Goal: Task Accomplishment & Management: Manage account settings

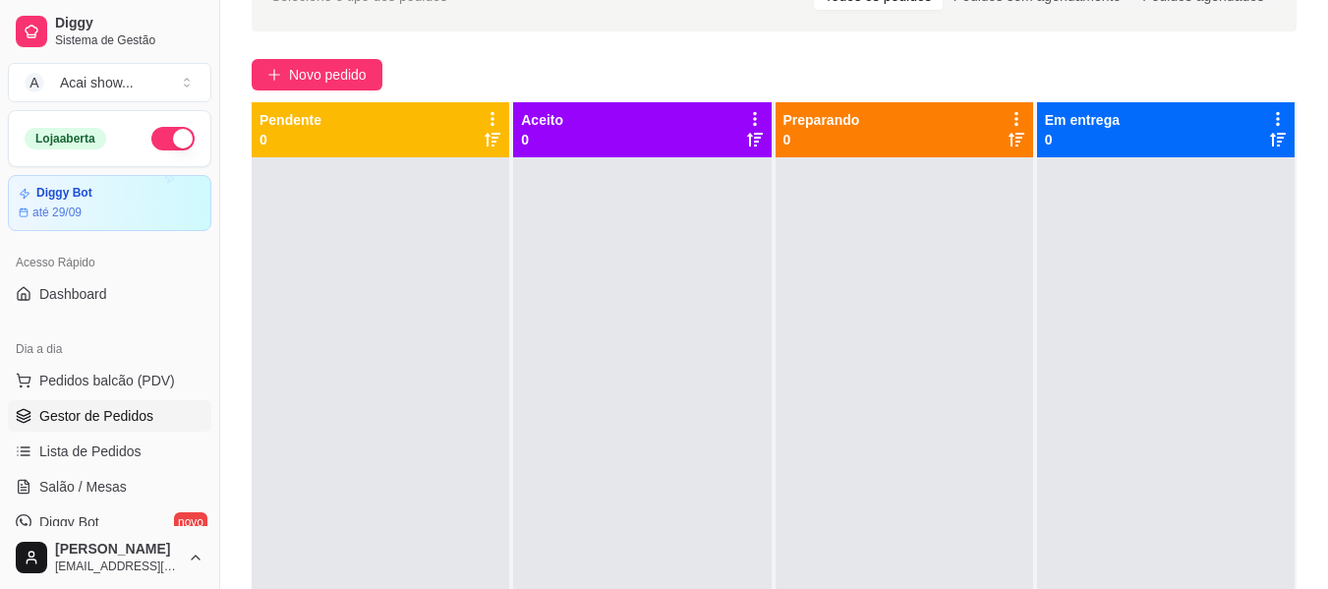
scroll to position [55, 0]
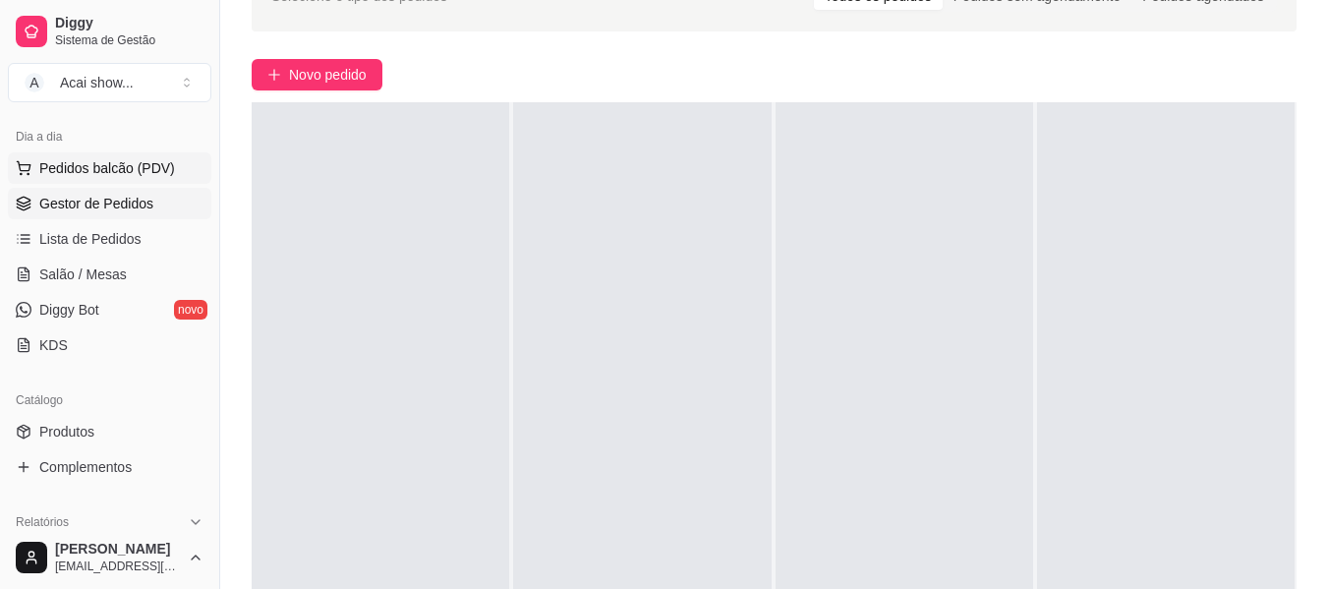
click at [147, 179] on button "Pedidos balcão (PDV)" at bounding box center [109, 167] width 203 height 31
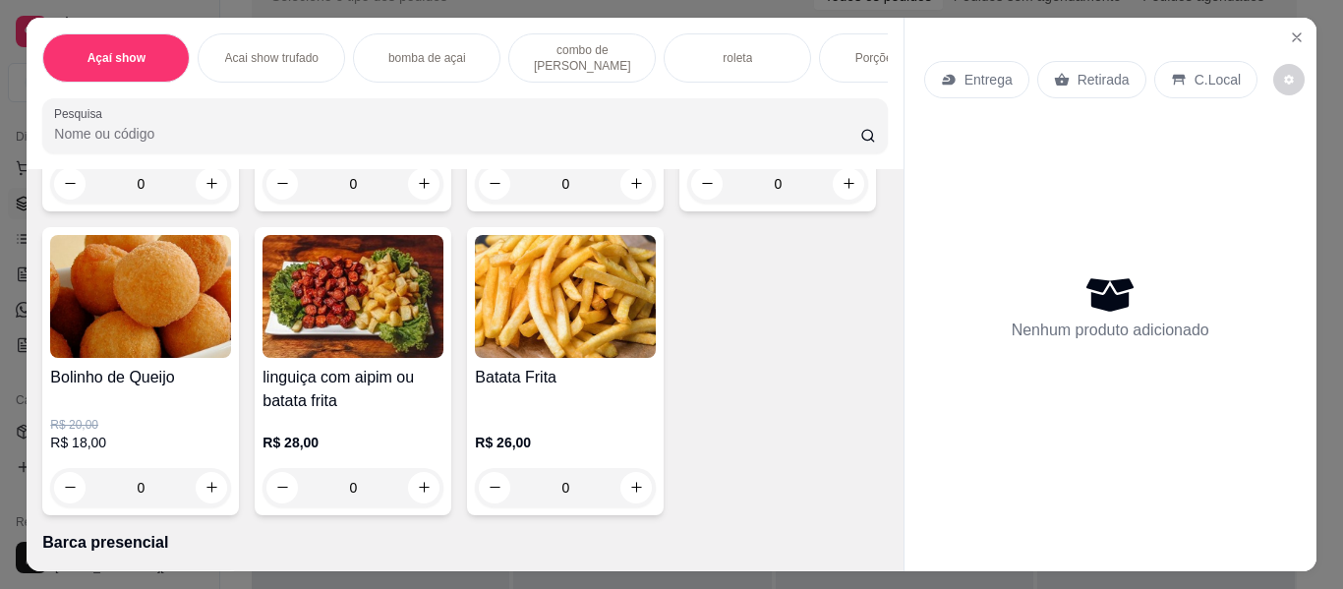
scroll to position [2378, 0]
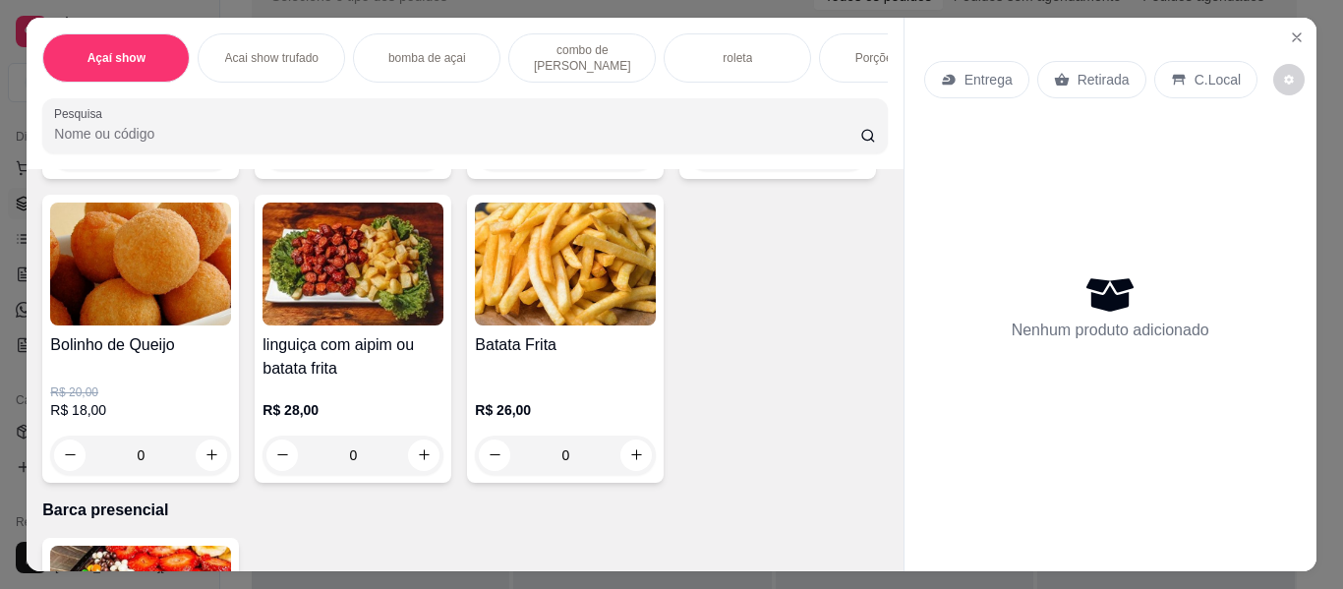
click at [404, 171] on div "R$ 58,00 R$ 48,00 0" at bounding box center [352, 116] width 181 height 110
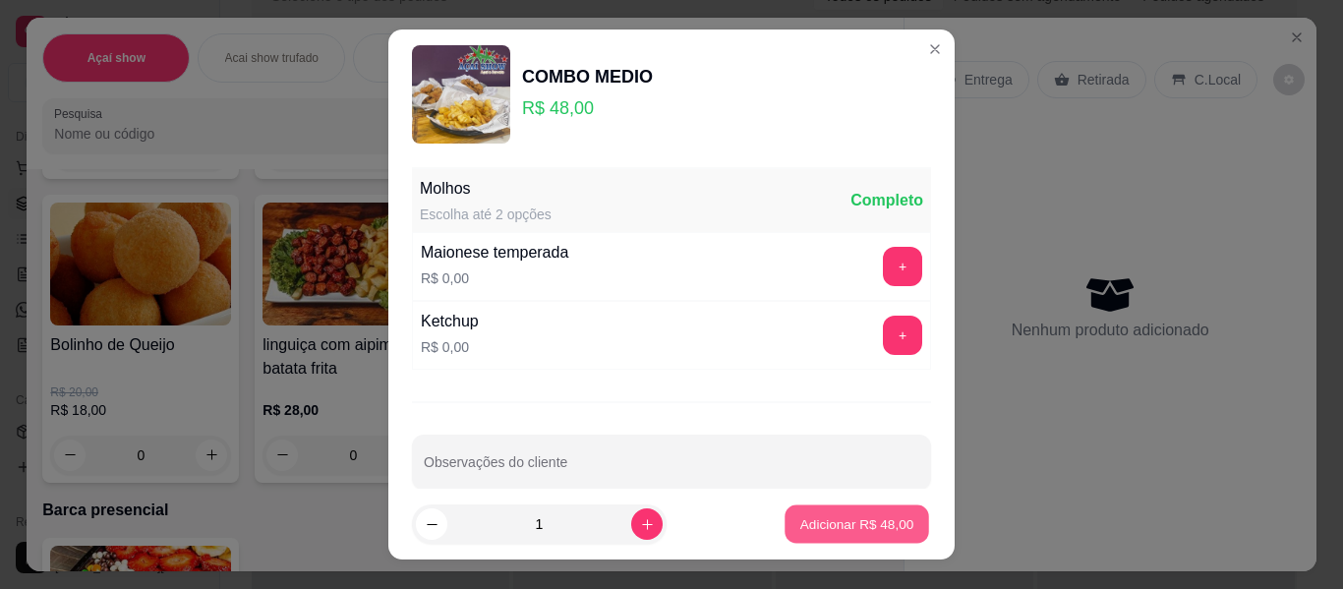
click at [814, 524] on p "Adicionar R$ 48,00" at bounding box center [857, 523] width 114 height 19
type input "1"
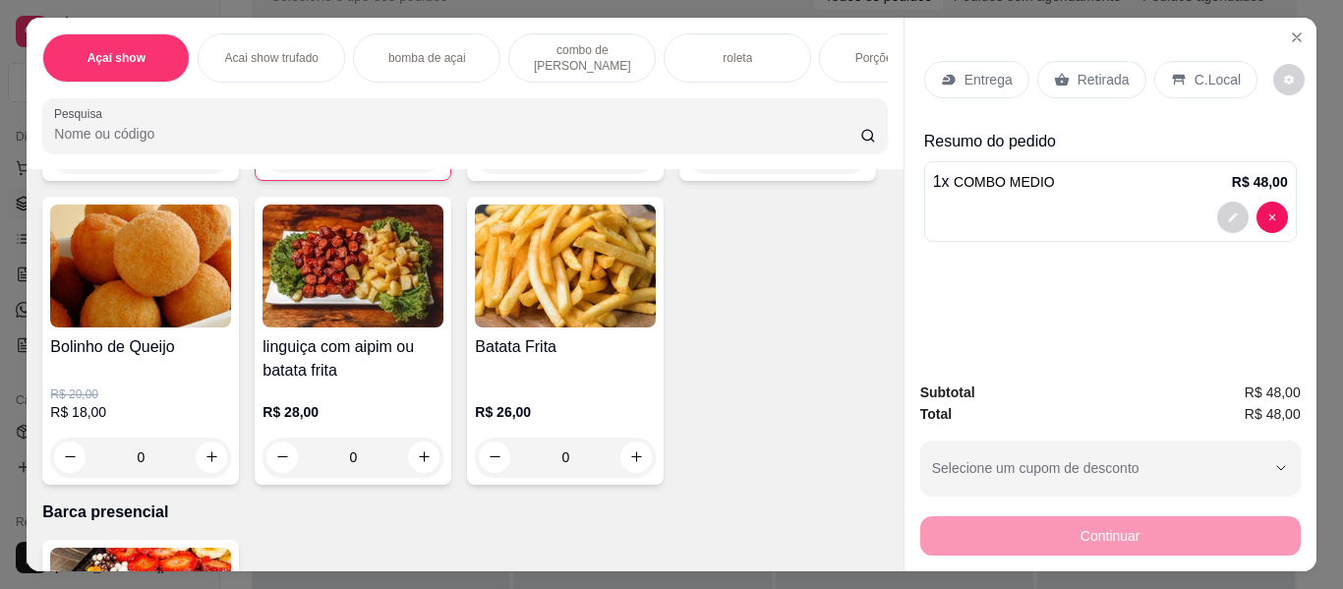
click at [1162, 83] on div "C.Local" at bounding box center [1205, 79] width 103 height 37
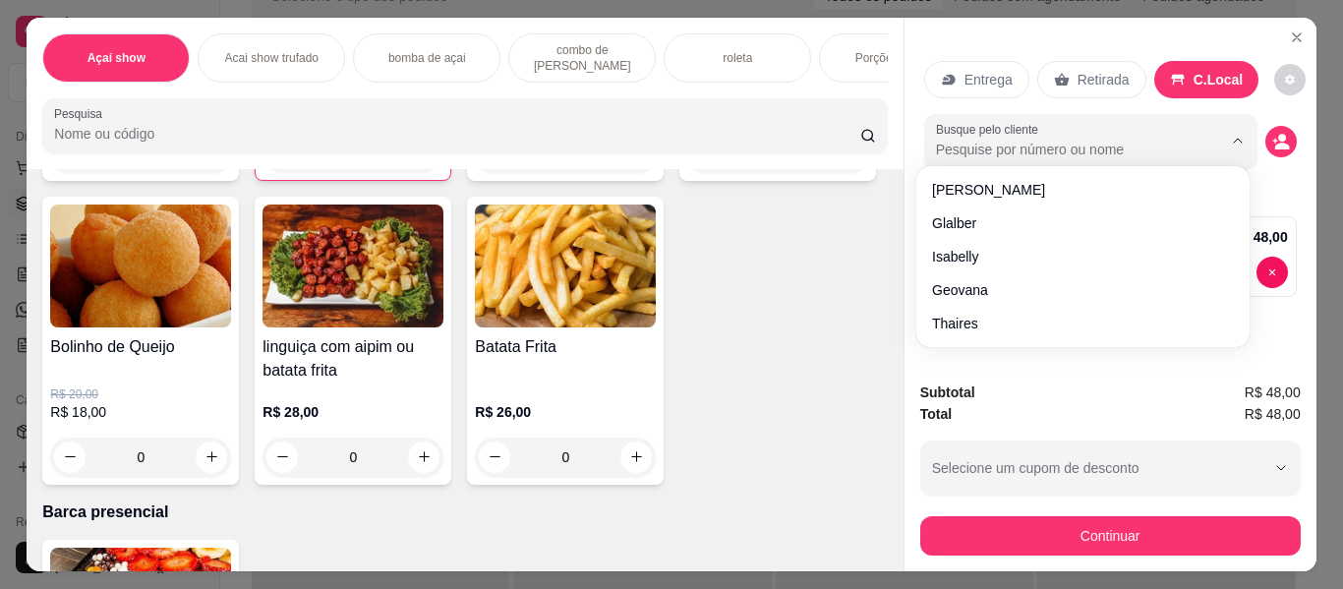
click at [1153, 140] on input "Busque pelo cliente" at bounding box center [1063, 150] width 255 height 20
type input "JHU"
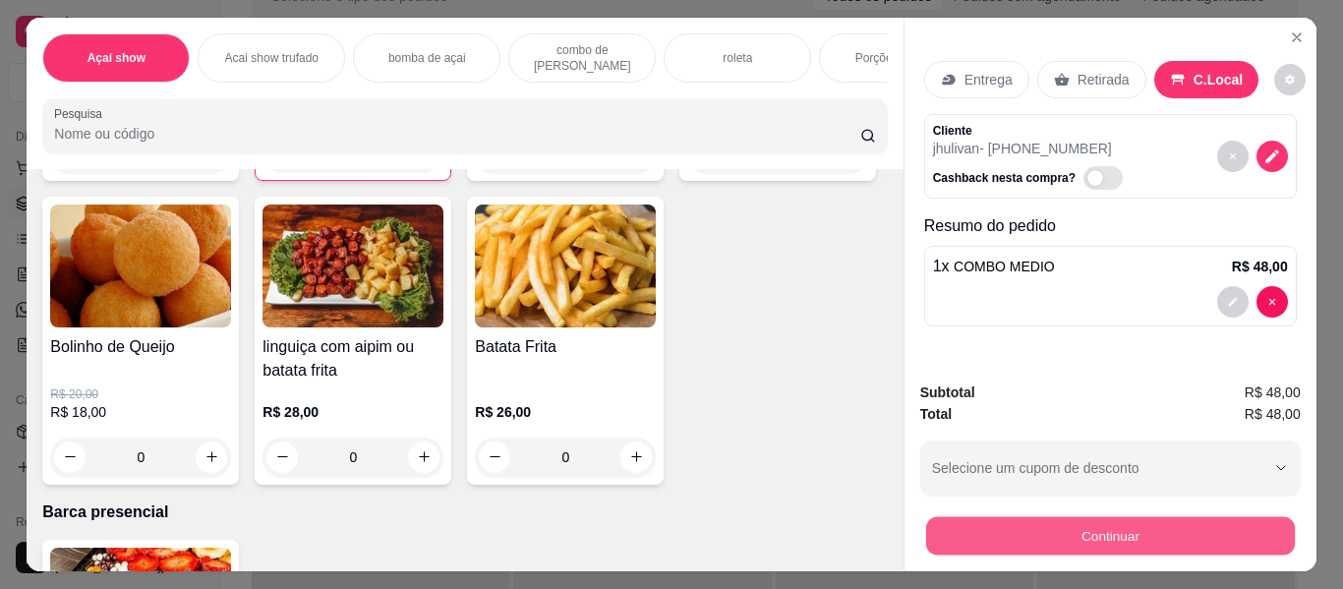
click at [1148, 517] on button "Continuar" at bounding box center [1109, 536] width 369 height 38
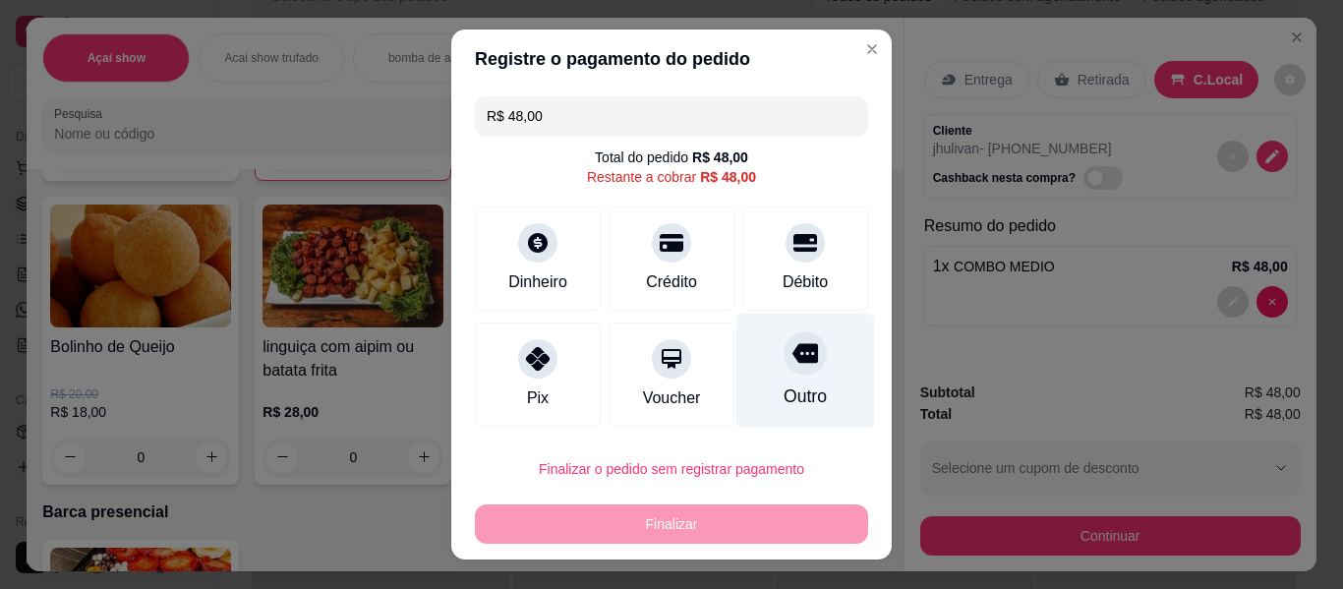
click at [744, 389] on div "Outro" at bounding box center [805, 371] width 139 height 115
type input "R$ 0,00"
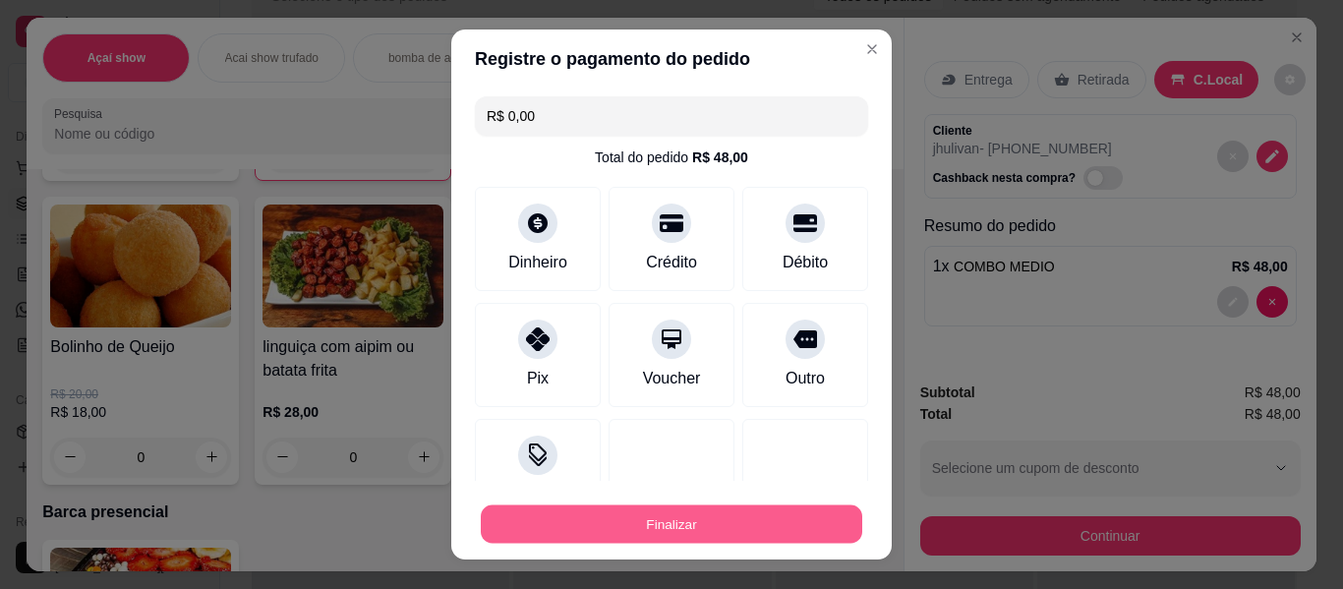
click at [742, 505] on button "Finalizar" at bounding box center [671, 524] width 381 height 38
click at [723, 520] on button "Finalizar" at bounding box center [671, 524] width 381 height 38
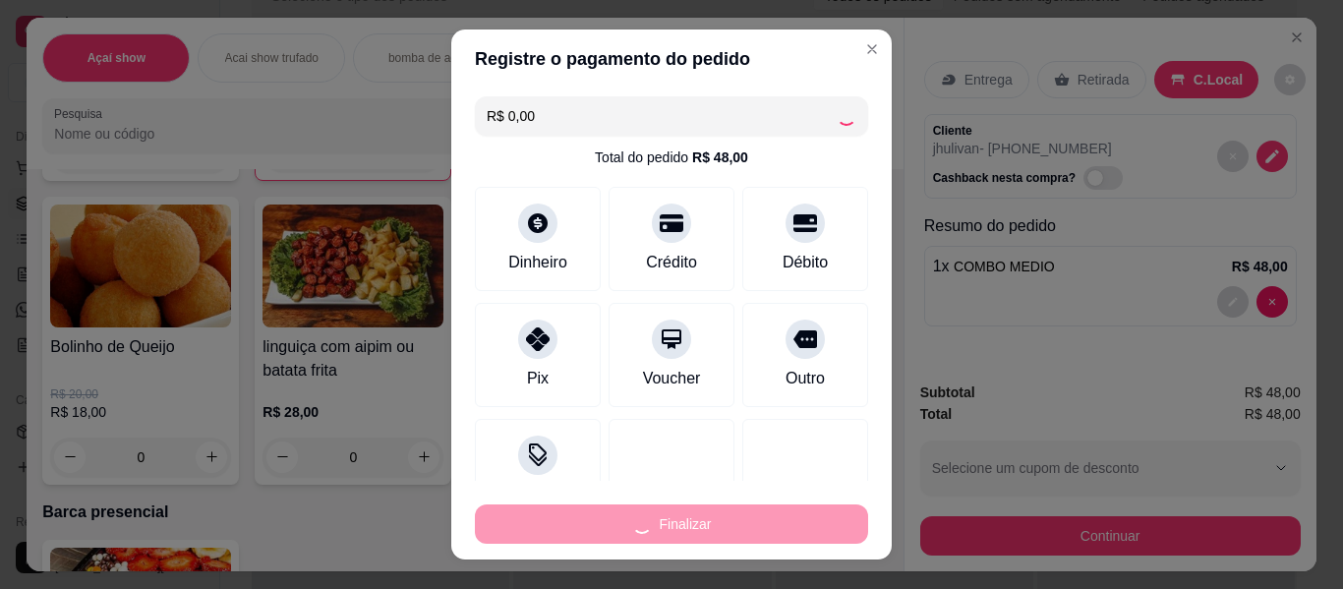
type input "0"
type input "-R$ 48,00"
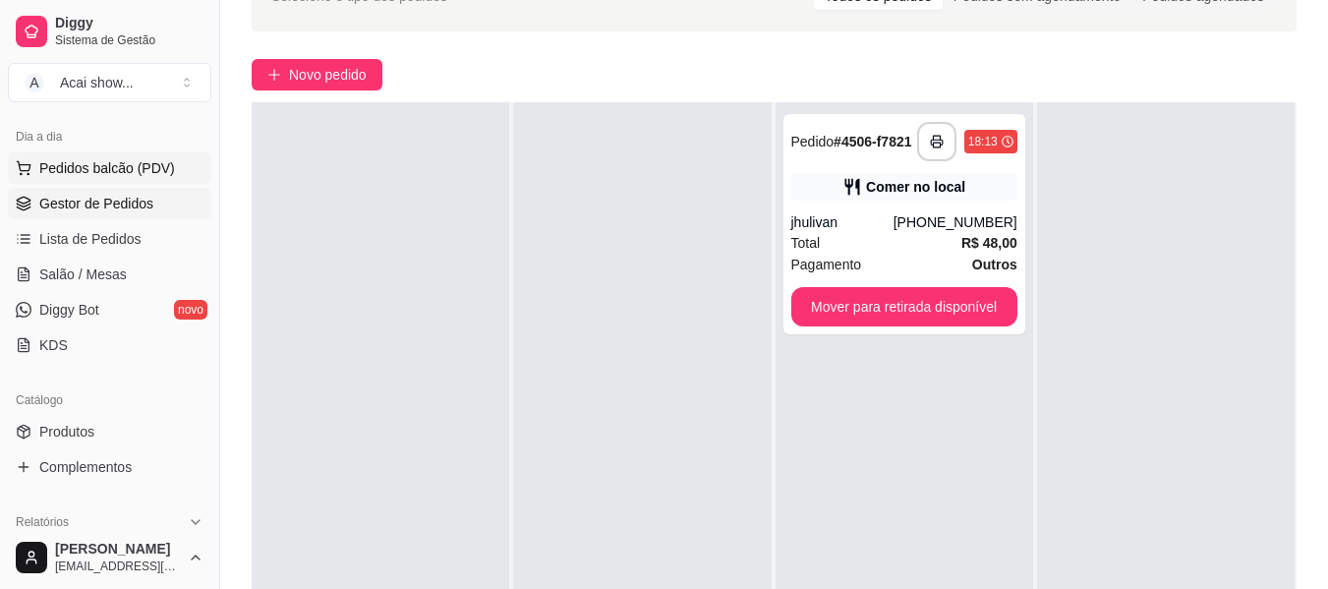
click at [144, 183] on button "Pedidos balcão (PDV)" at bounding box center [109, 167] width 203 height 31
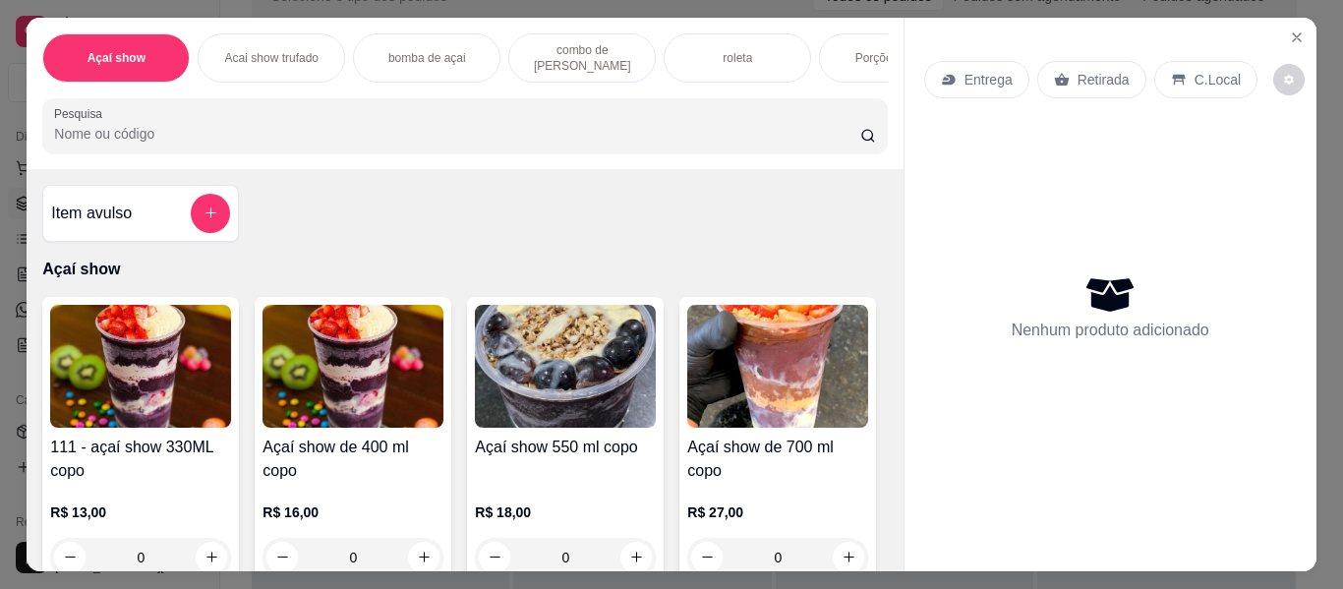
click at [137, 403] on img at bounding box center [140, 366] width 181 height 123
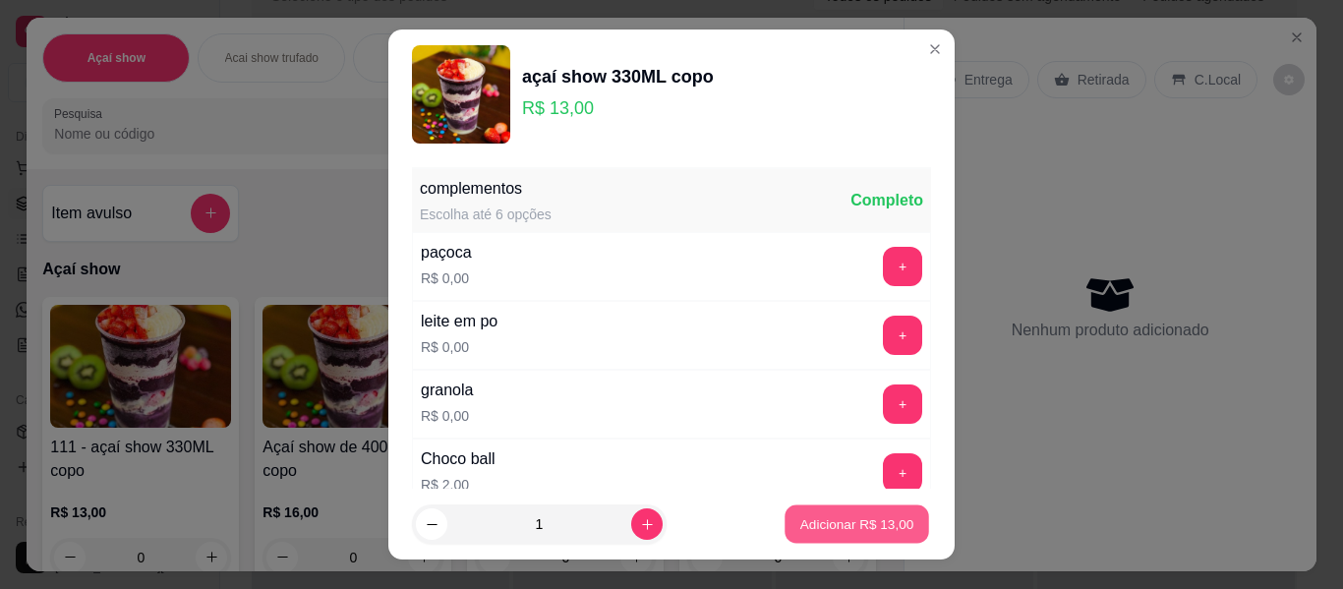
click at [784, 513] on button "Adicionar R$ 13,00" at bounding box center [856, 524] width 144 height 38
type input "1"
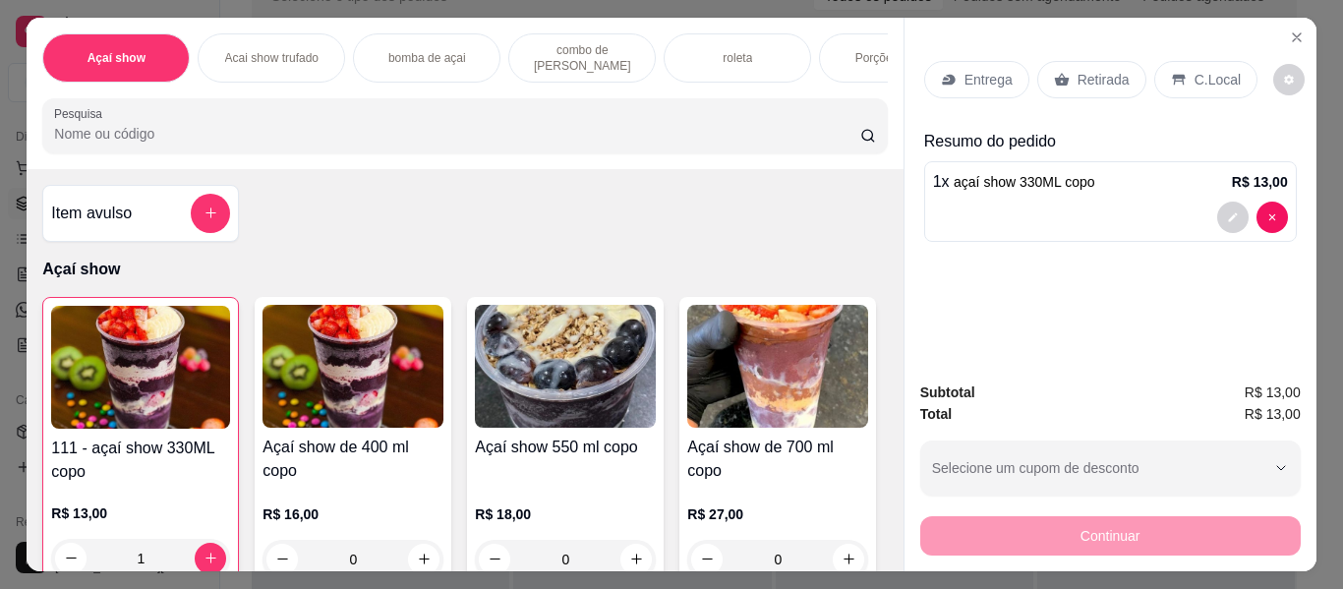
click at [982, 61] on div "Entrega" at bounding box center [976, 79] width 105 height 37
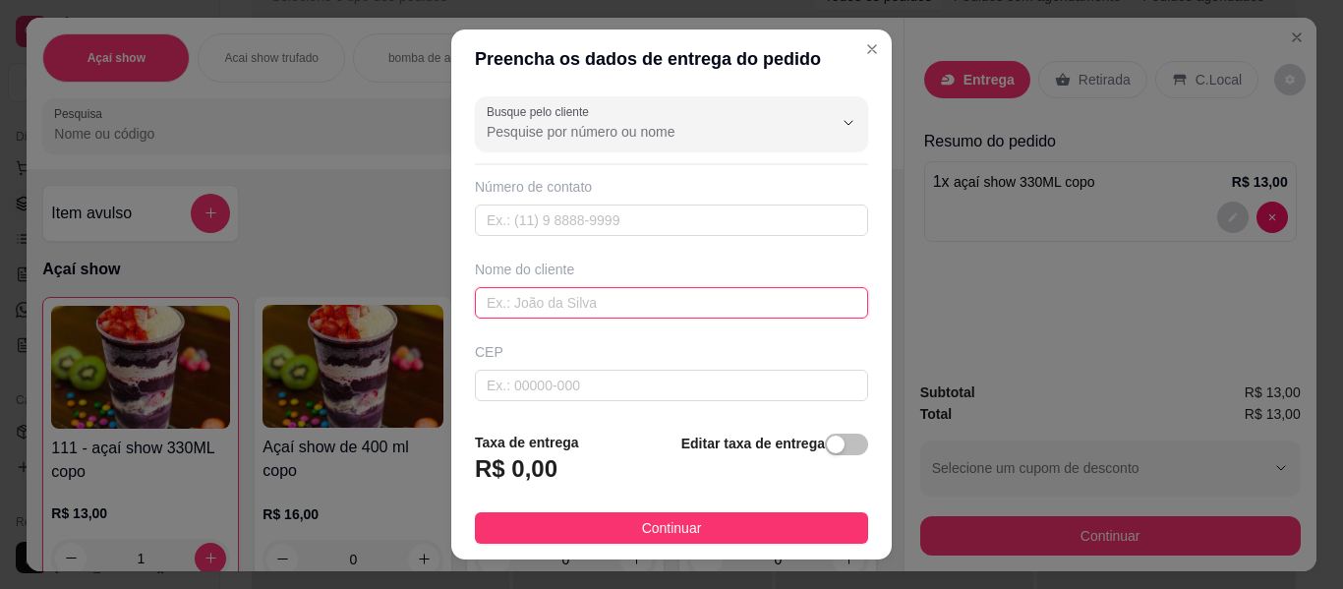
click at [754, 312] on input "text" at bounding box center [671, 302] width 393 height 31
type input "ANA"
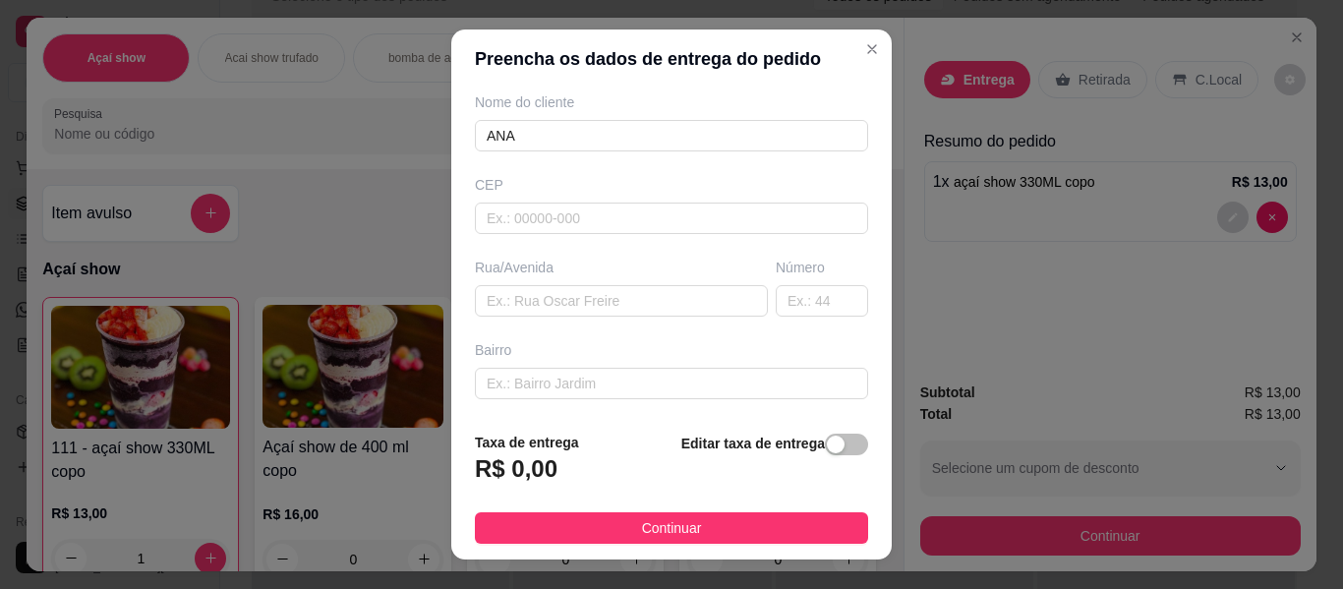
scroll to position [197, 0]
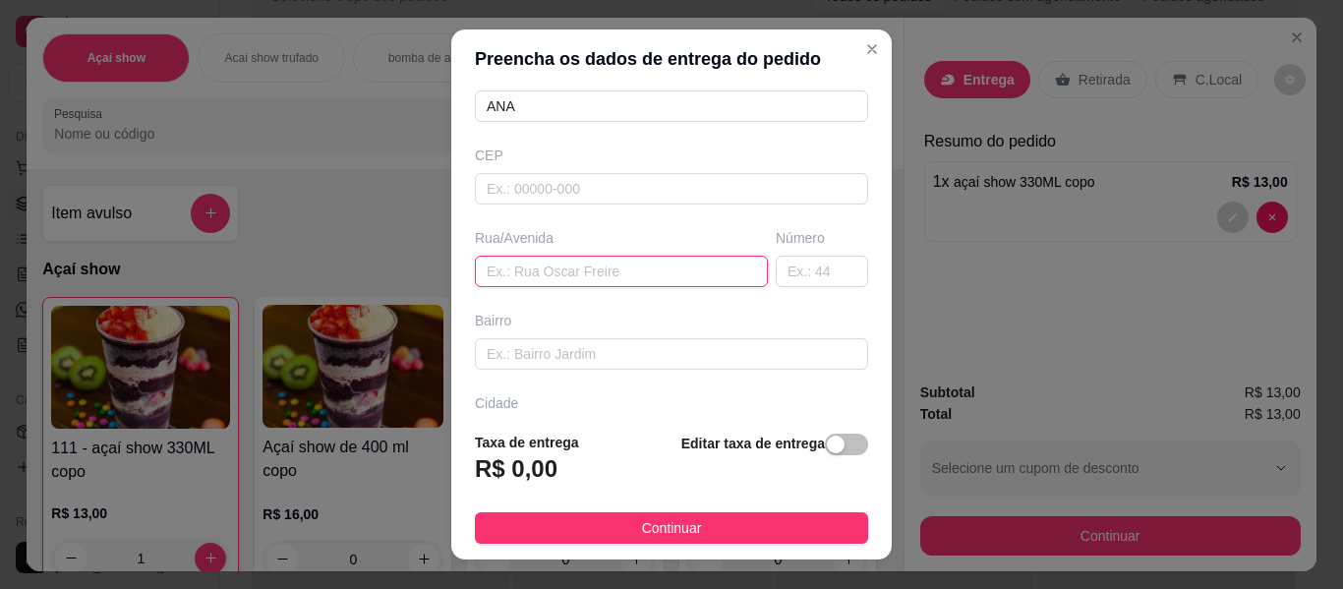
click at [603, 283] on input "text" at bounding box center [621, 271] width 293 height 31
type input "PEEDRO CALMOM"
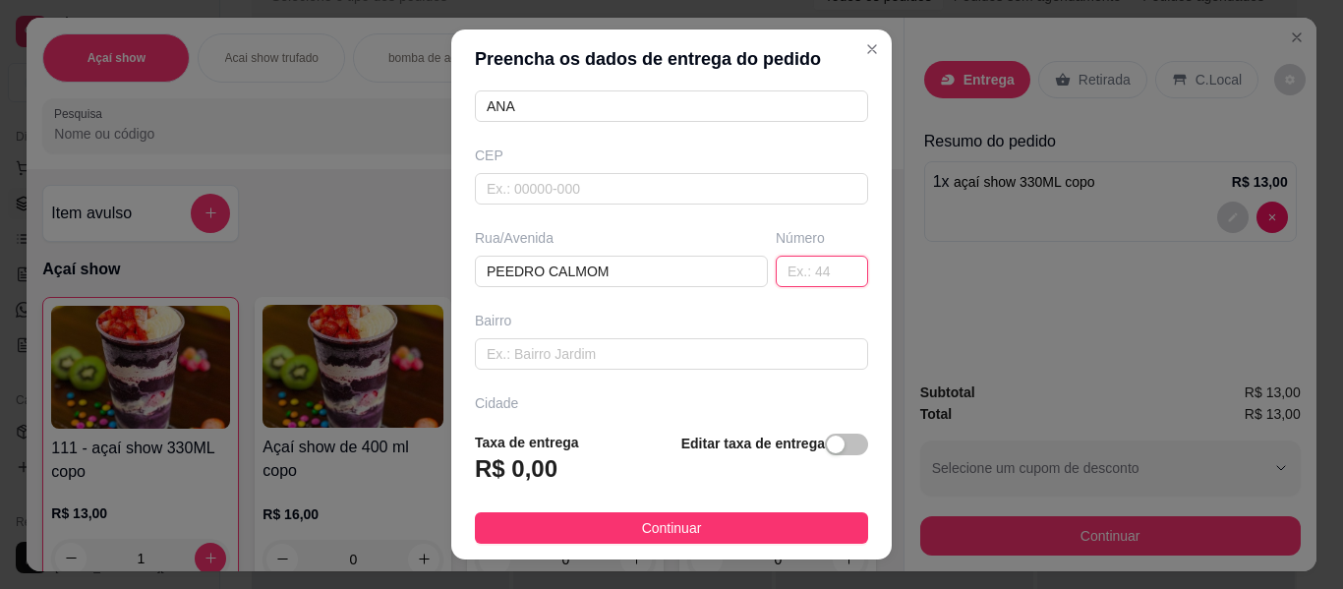
click at [782, 270] on input "text" at bounding box center [822, 271] width 92 height 31
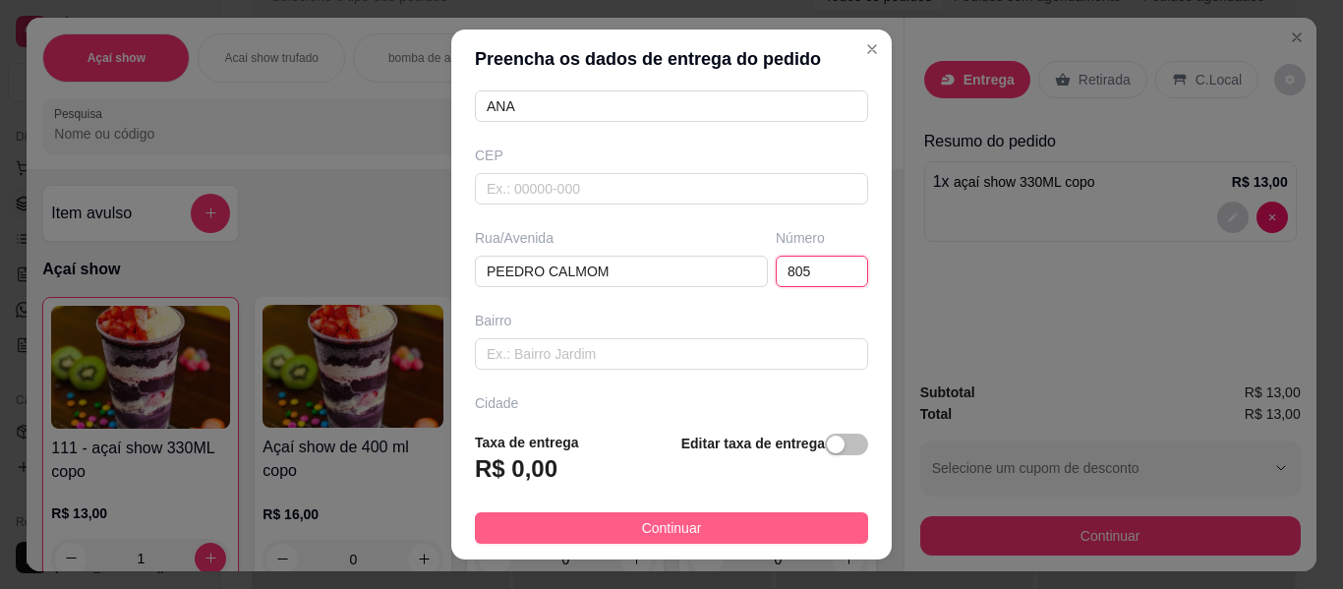
type input "805"
click at [795, 514] on button "Continuar" at bounding box center [671, 527] width 393 height 31
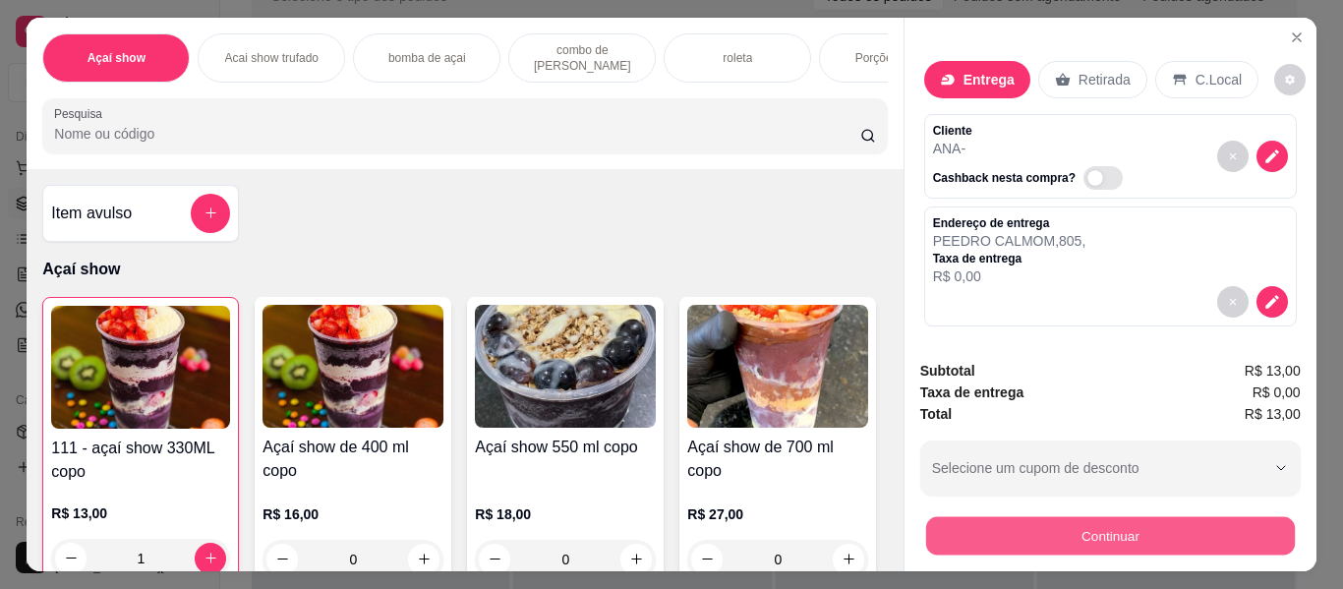
click at [995, 541] on button "Continuar" at bounding box center [1109, 536] width 369 height 38
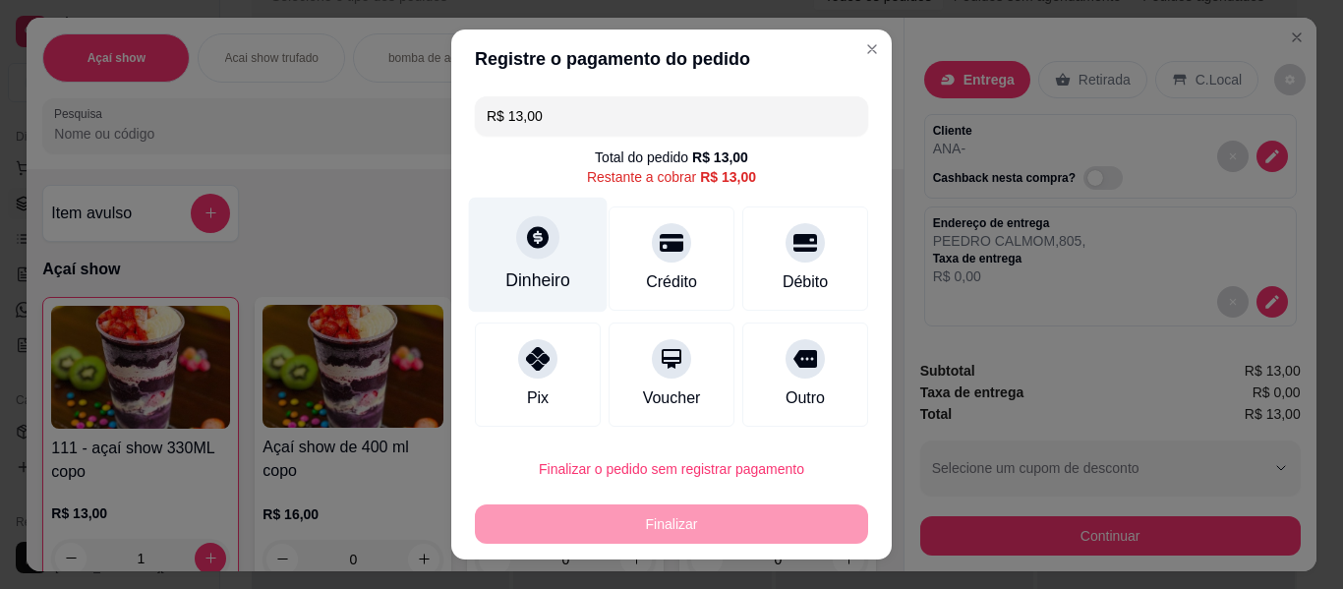
click at [540, 237] on div at bounding box center [537, 236] width 43 height 43
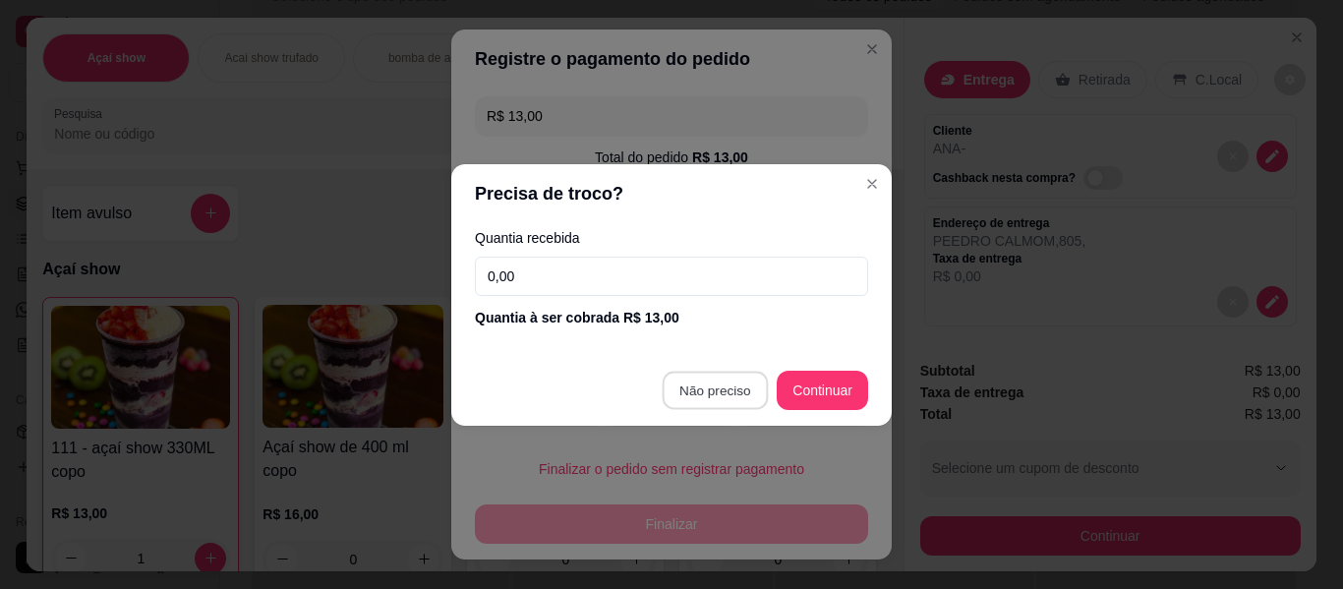
type input "R$ 0,00"
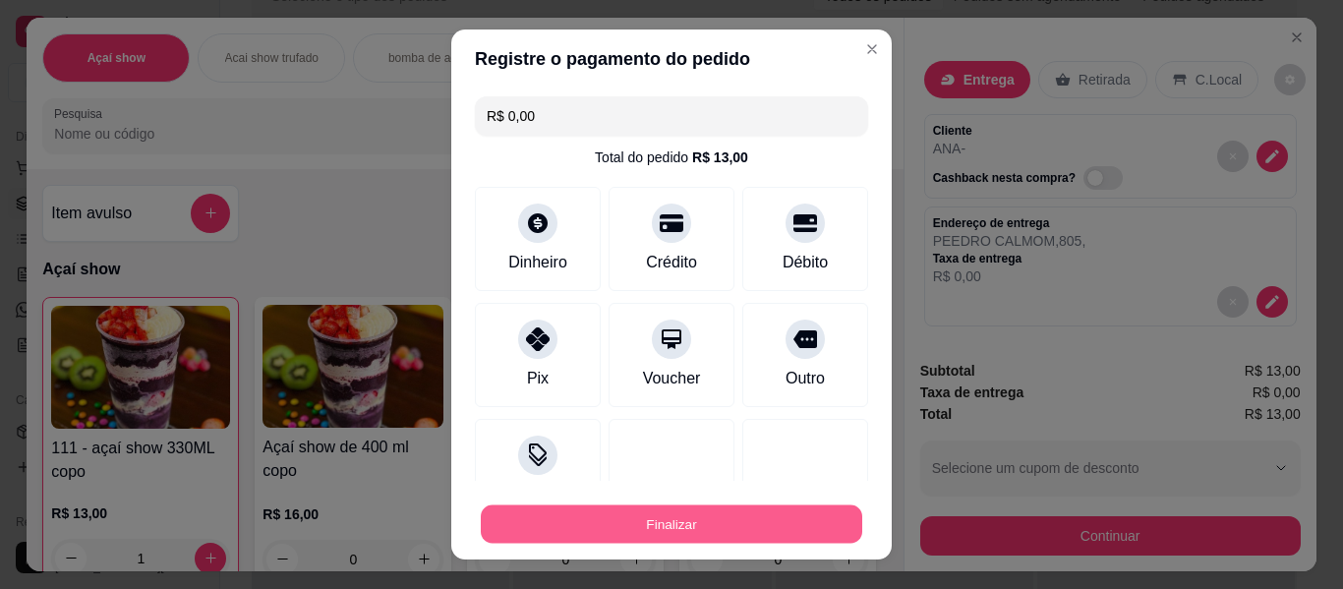
click at [687, 523] on button "Finalizar" at bounding box center [671, 524] width 381 height 38
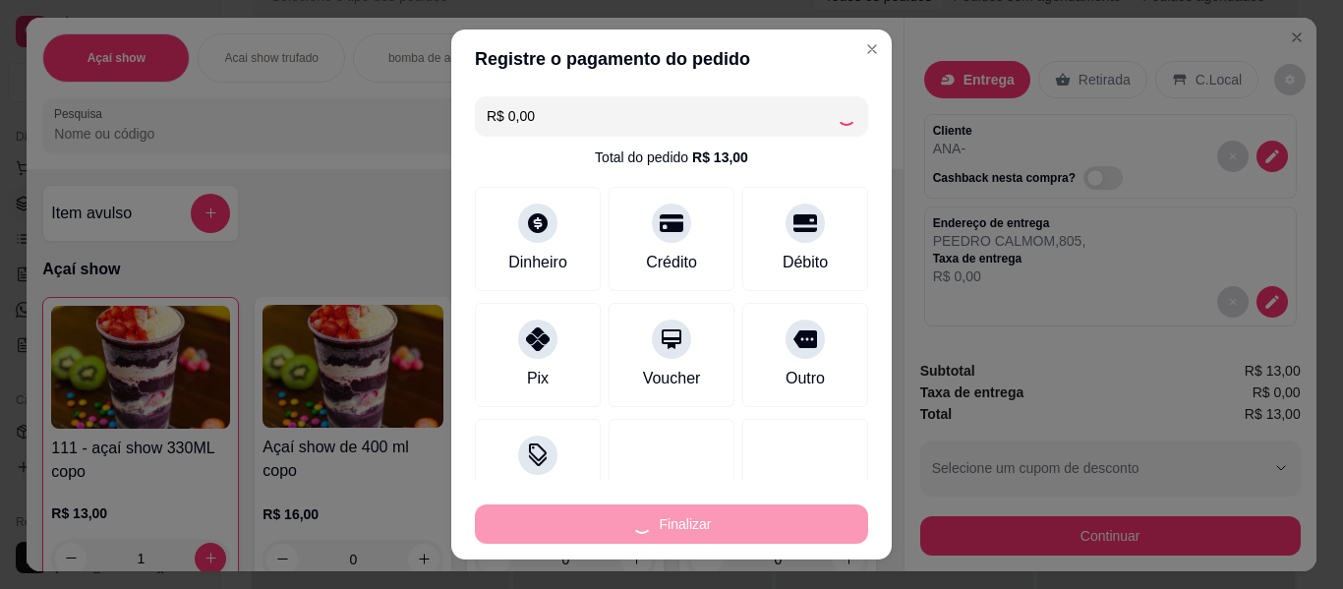
type input "0"
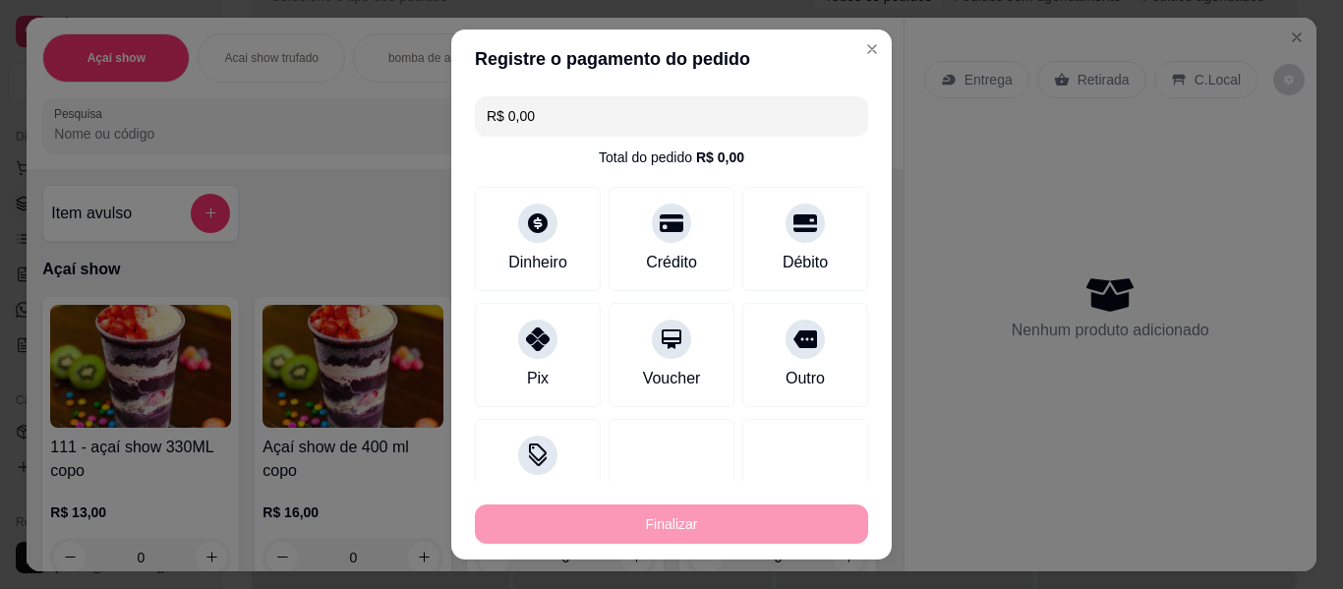
type input "-R$ 13,00"
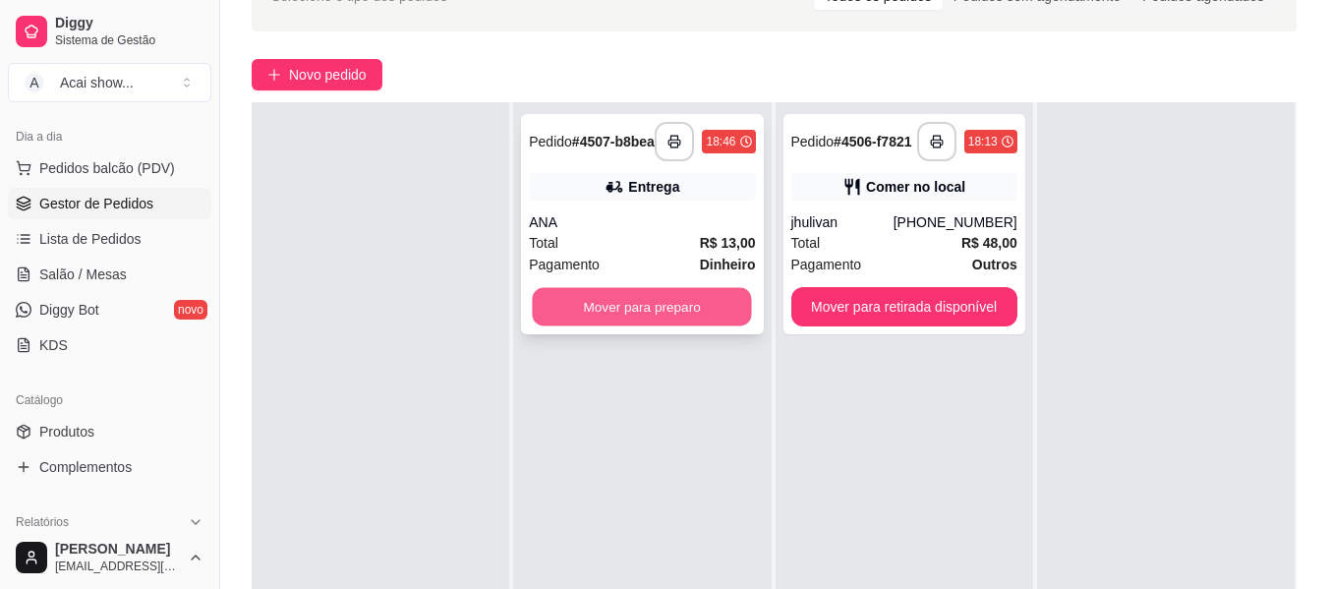
click at [652, 317] on button "Mover para preparo" at bounding box center [642, 307] width 219 height 38
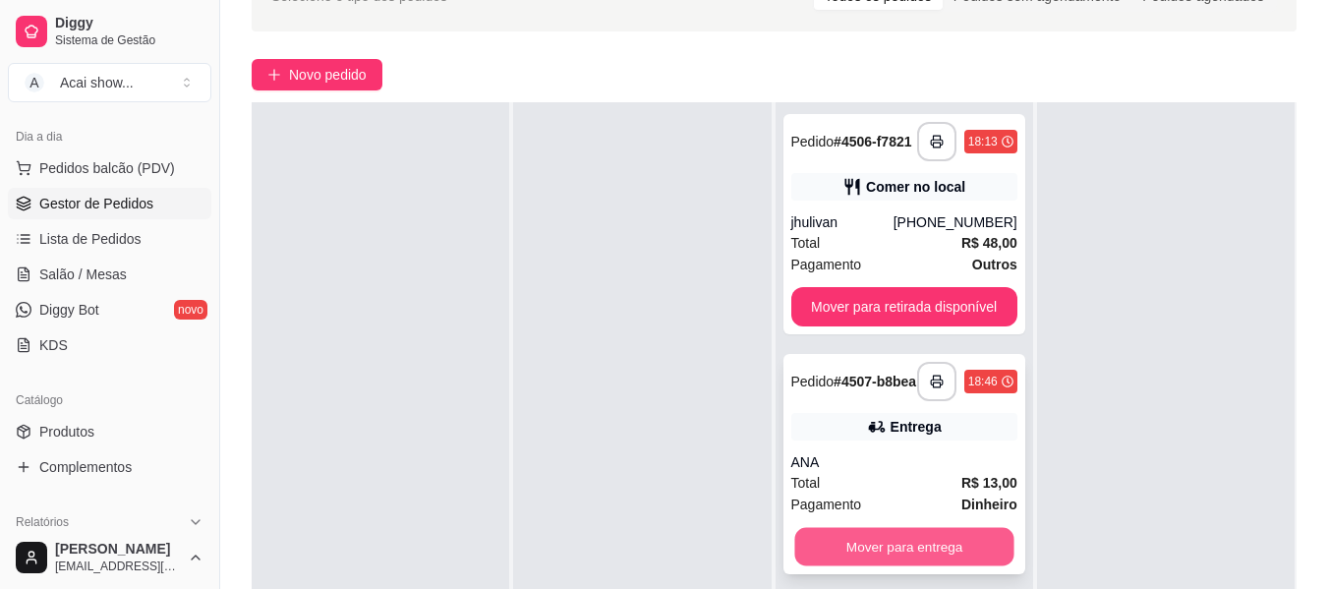
click at [837, 544] on button "Mover para entrega" at bounding box center [903, 547] width 219 height 38
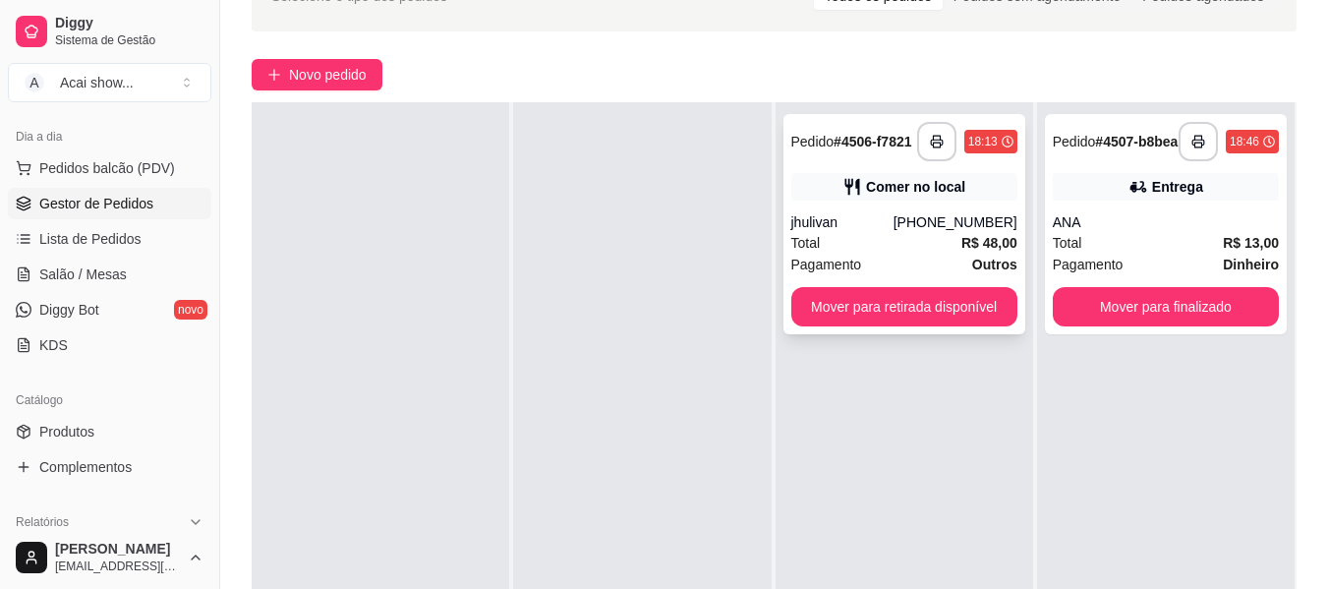
click at [866, 245] on div "Total R$ 48,00" at bounding box center [904, 243] width 226 height 22
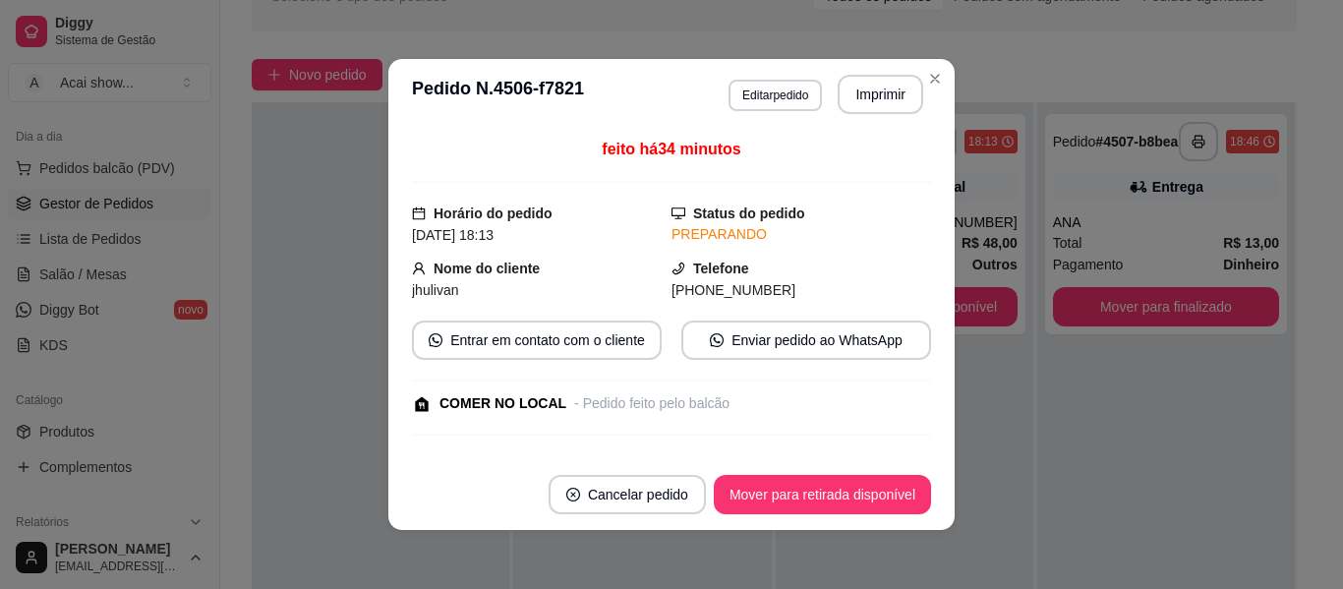
click at [783, 125] on header "**********" at bounding box center [671, 94] width 566 height 71
click at [782, 104] on div "**********" at bounding box center [671, 294] width 1343 height 589
click at [782, 104] on button "Editar pedido" at bounding box center [774, 95] width 91 height 30
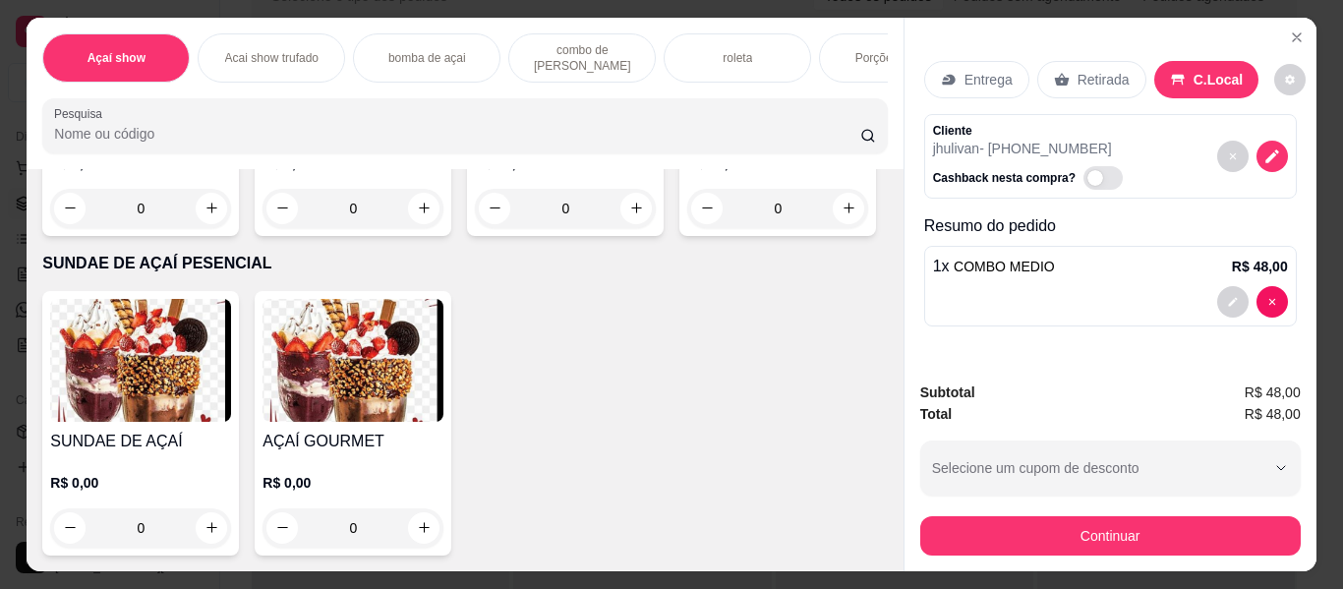
scroll to position [3737, 0]
click at [330, 228] on div "R$ 5,00 0" at bounding box center [352, 181] width 181 height 94
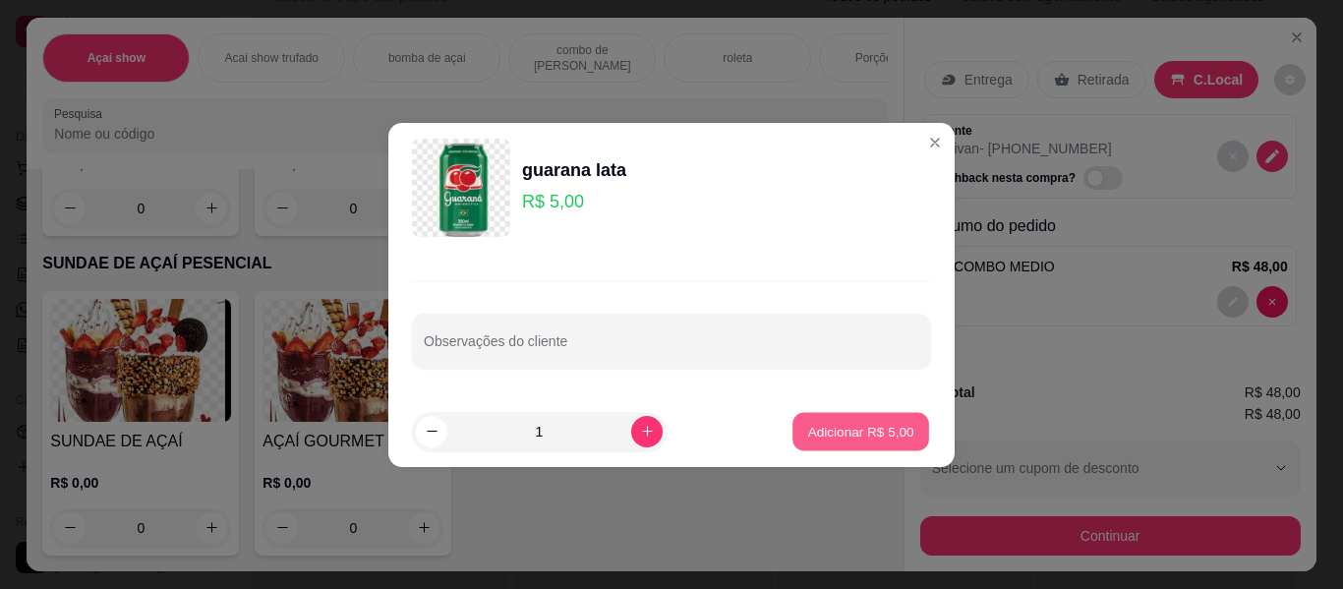
click at [815, 438] on p "Adicionar R$ 5,00" at bounding box center [860, 431] width 106 height 19
type input "1"
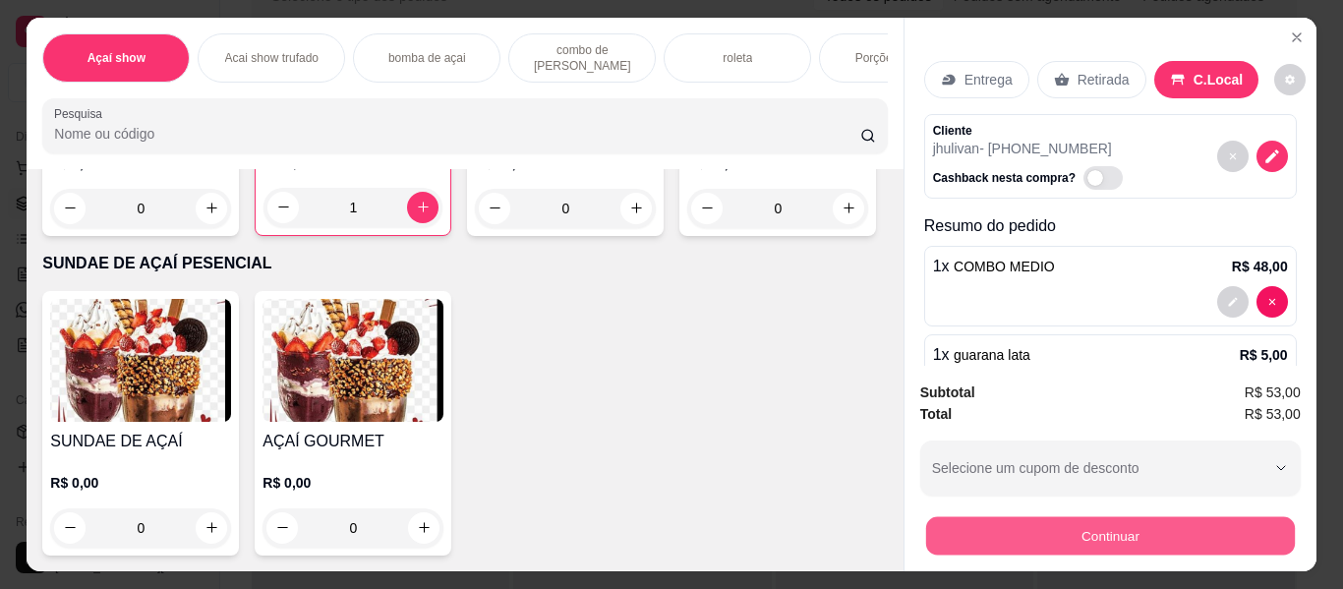
click at [1067, 523] on button "Continuar" at bounding box center [1109, 536] width 369 height 38
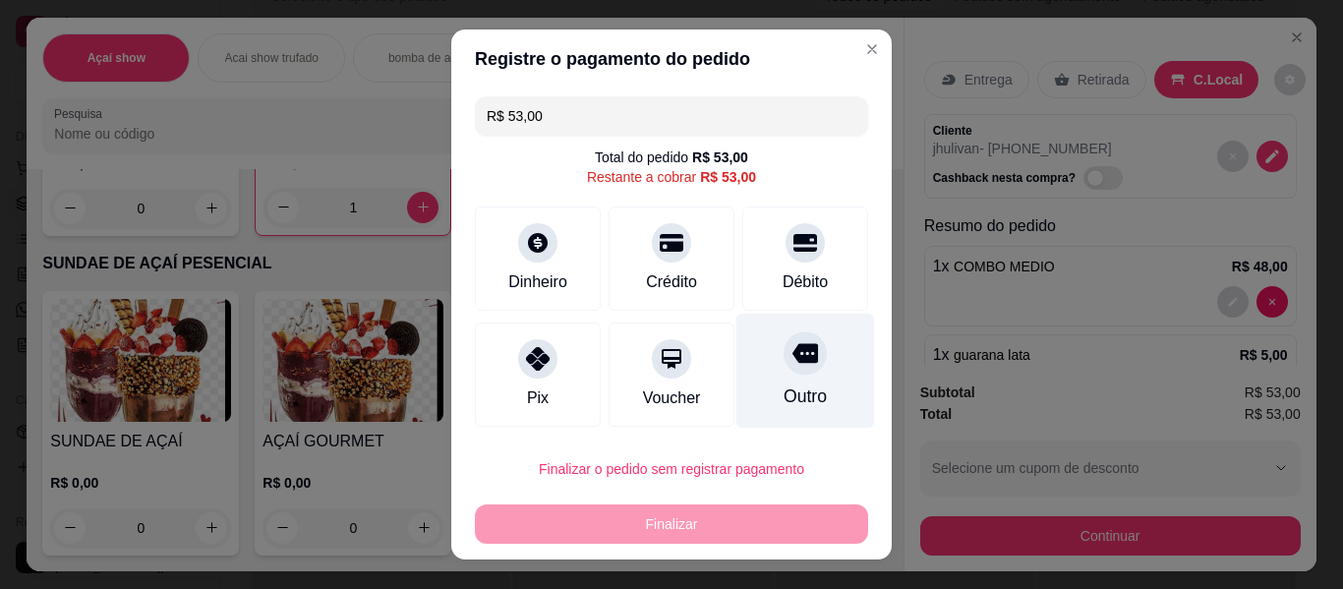
click at [792, 363] on icon at bounding box center [805, 353] width 26 height 20
type input "R$ 0,00"
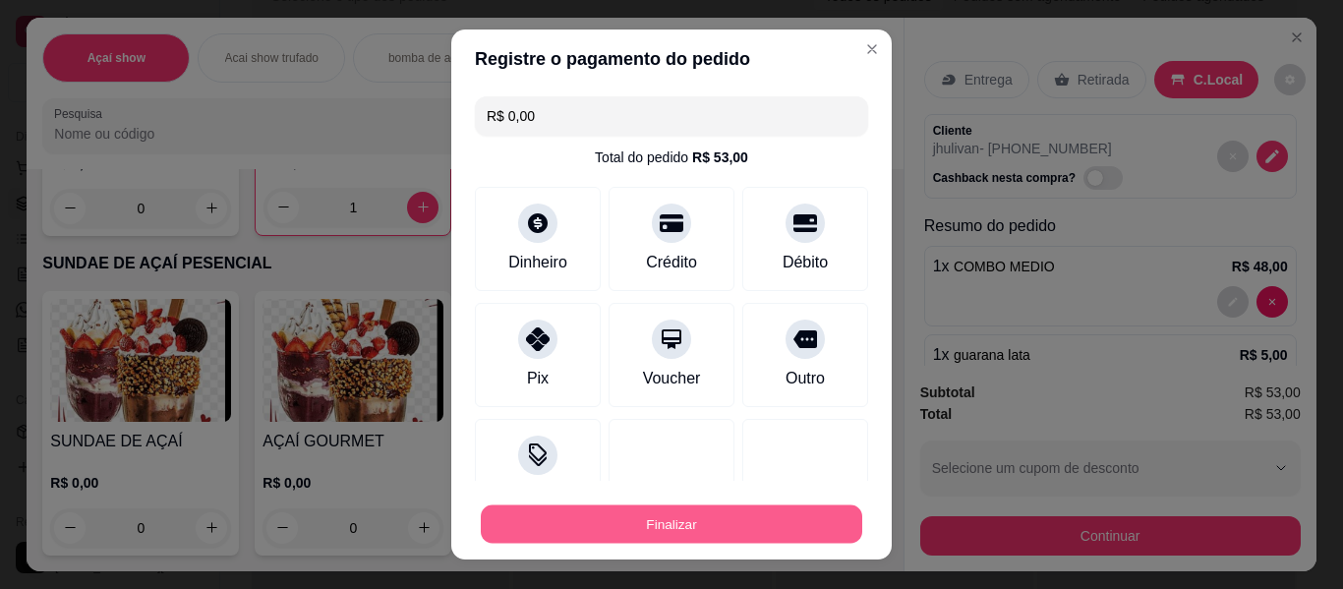
click at [772, 533] on button "Finalizar" at bounding box center [671, 524] width 381 height 38
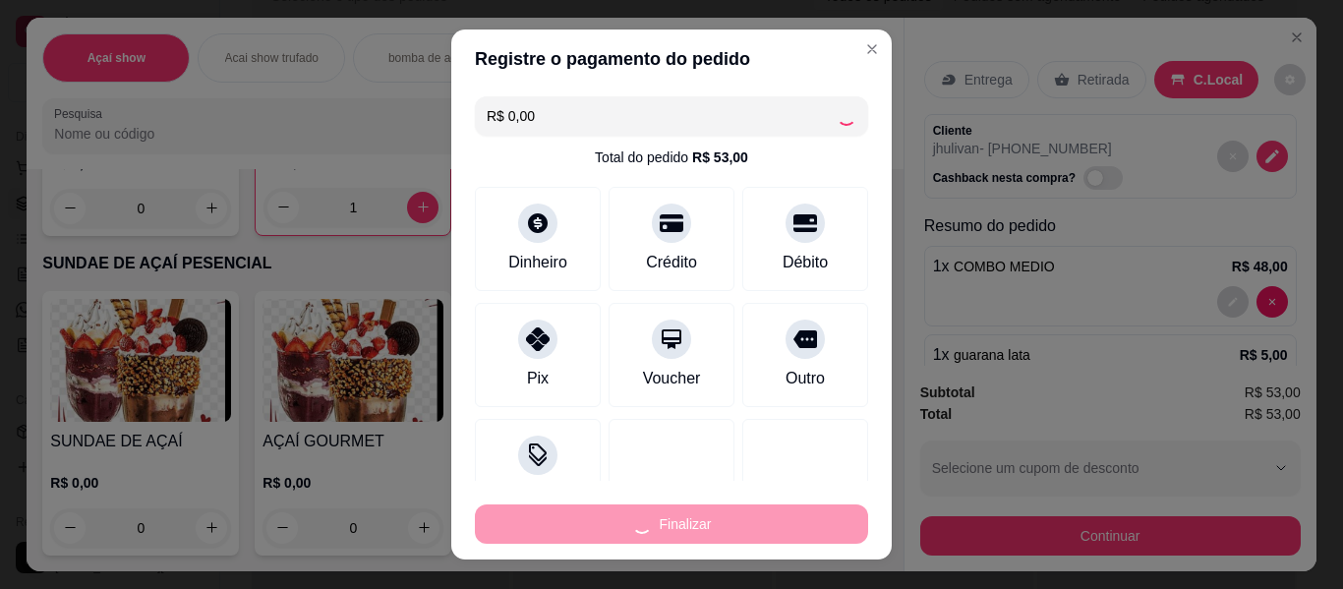
type input "0"
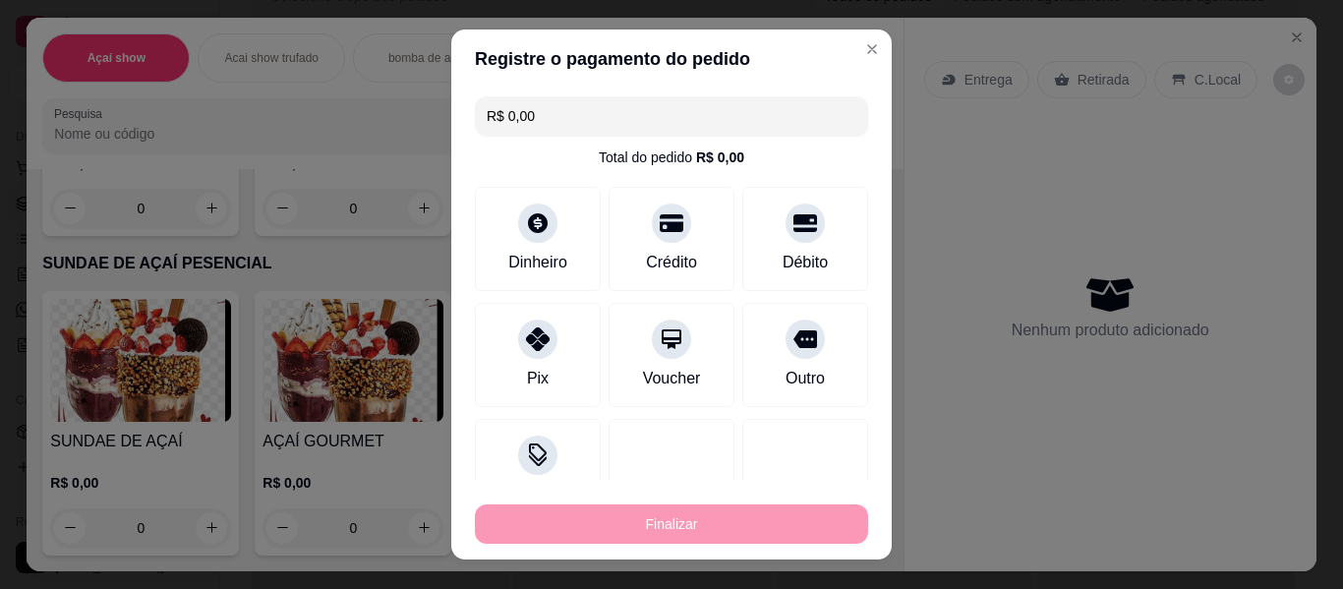
type input "-R$ 53,00"
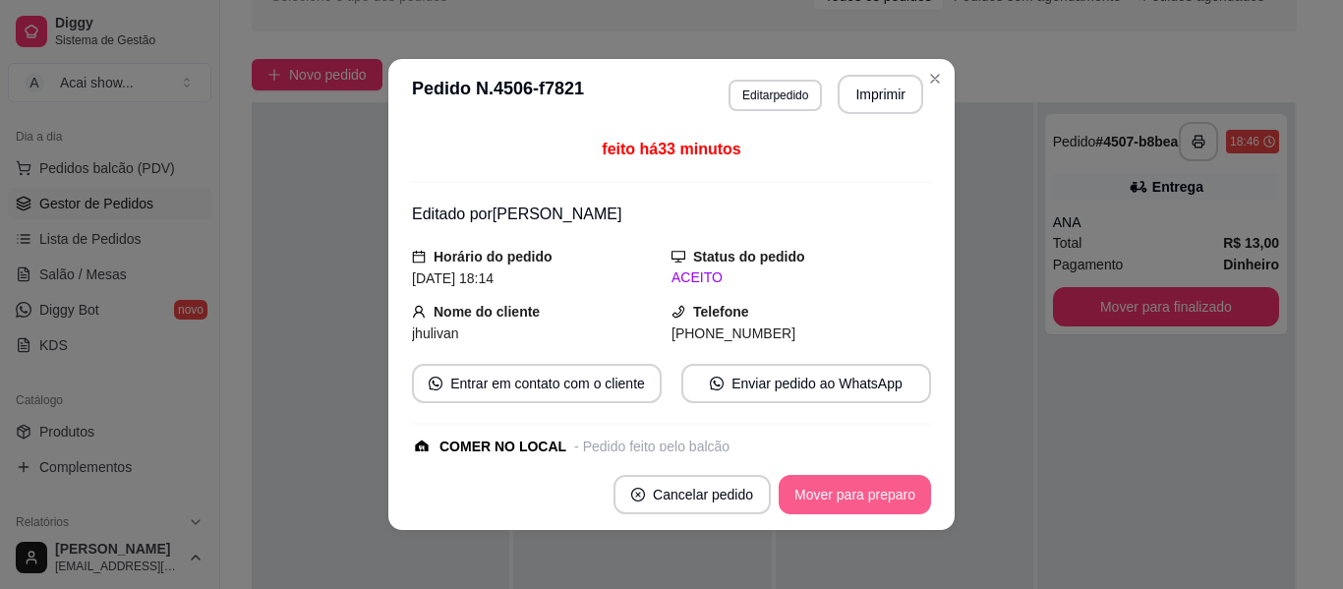
click at [818, 504] on button "Mover para preparo" at bounding box center [855, 494] width 152 height 39
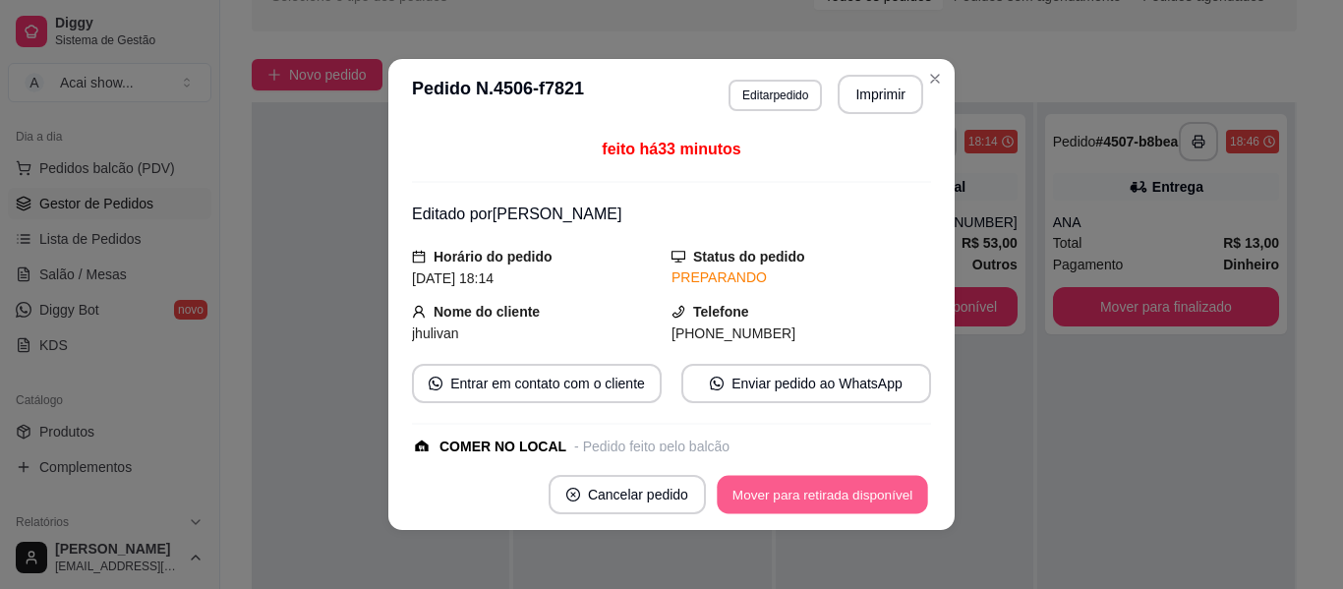
click at [818, 504] on button "Mover para retirada disponível" at bounding box center [822, 495] width 210 height 38
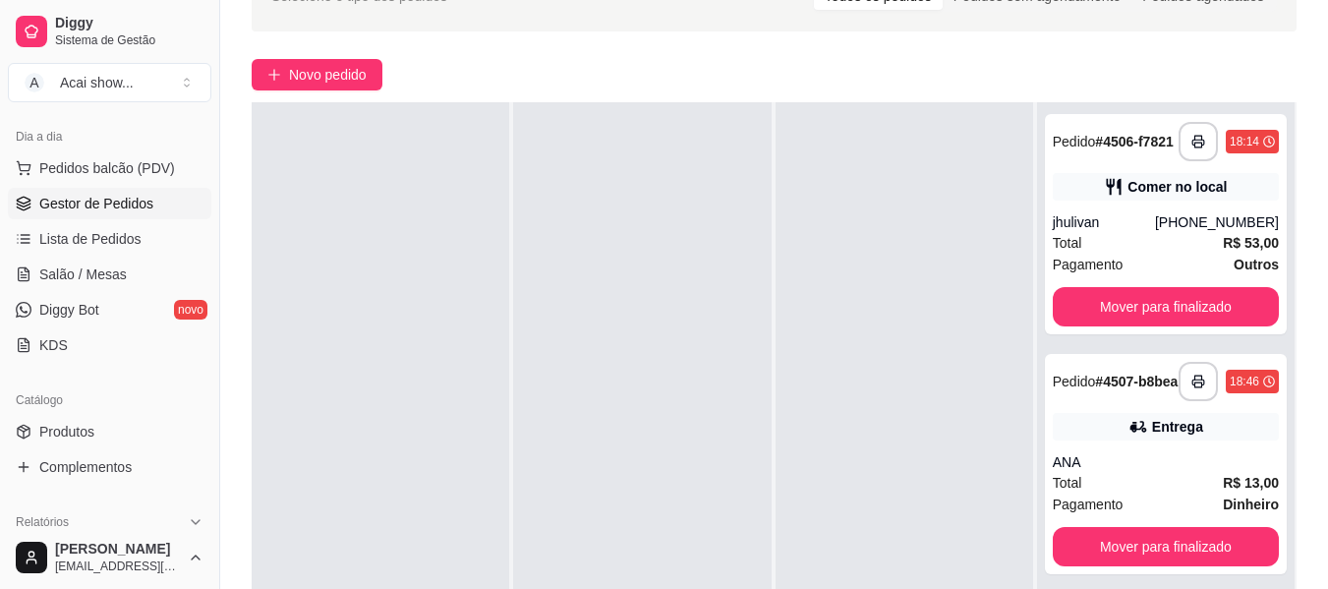
click at [980, 189] on div at bounding box center [905, 396] width 258 height 589
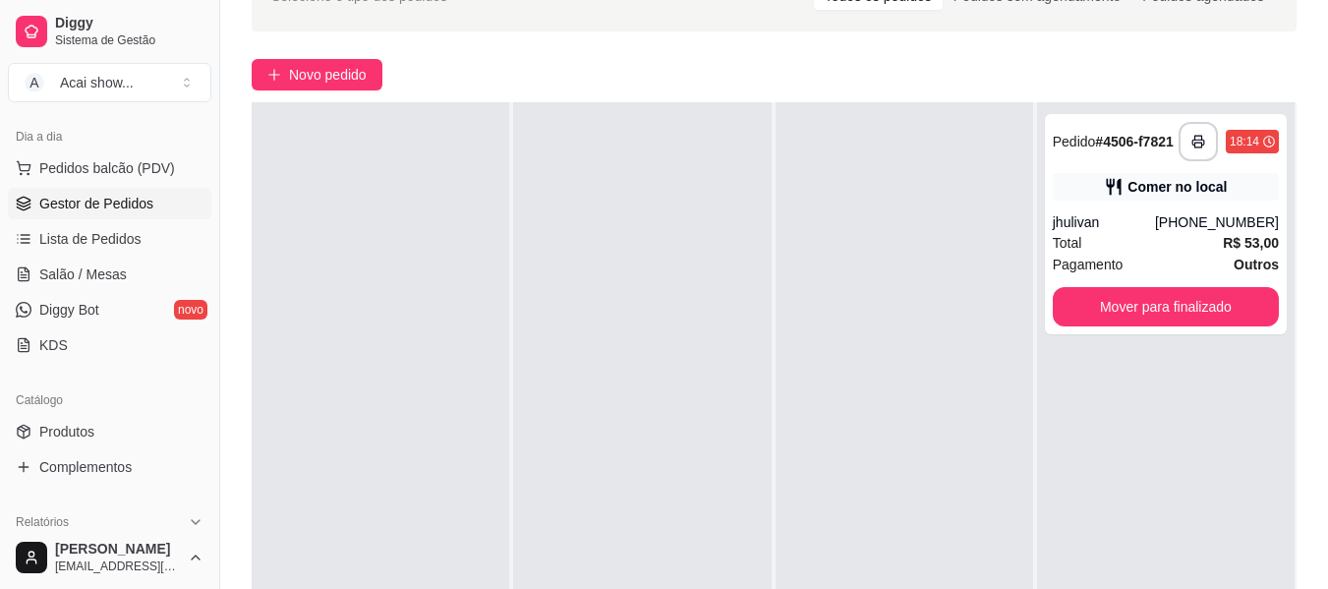
click at [980, 189] on div at bounding box center [905, 396] width 258 height 589
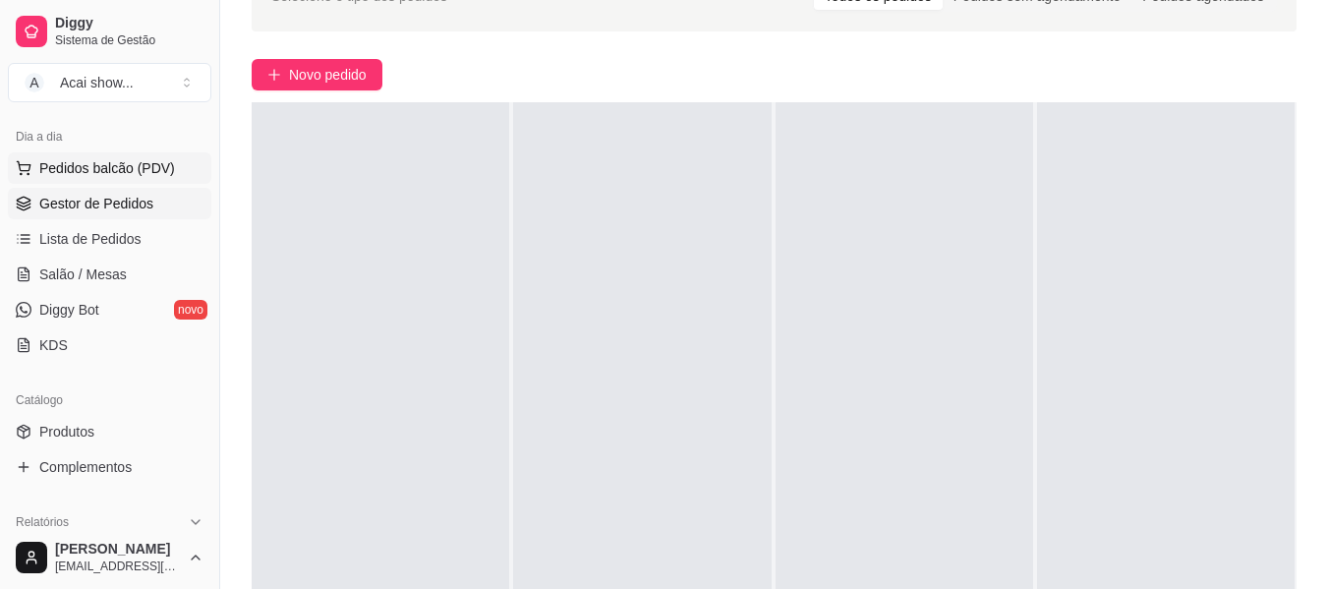
click at [156, 174] on span "Pedidos balcão (PDV)" at bounding box center [107, 168] width 136 height 20
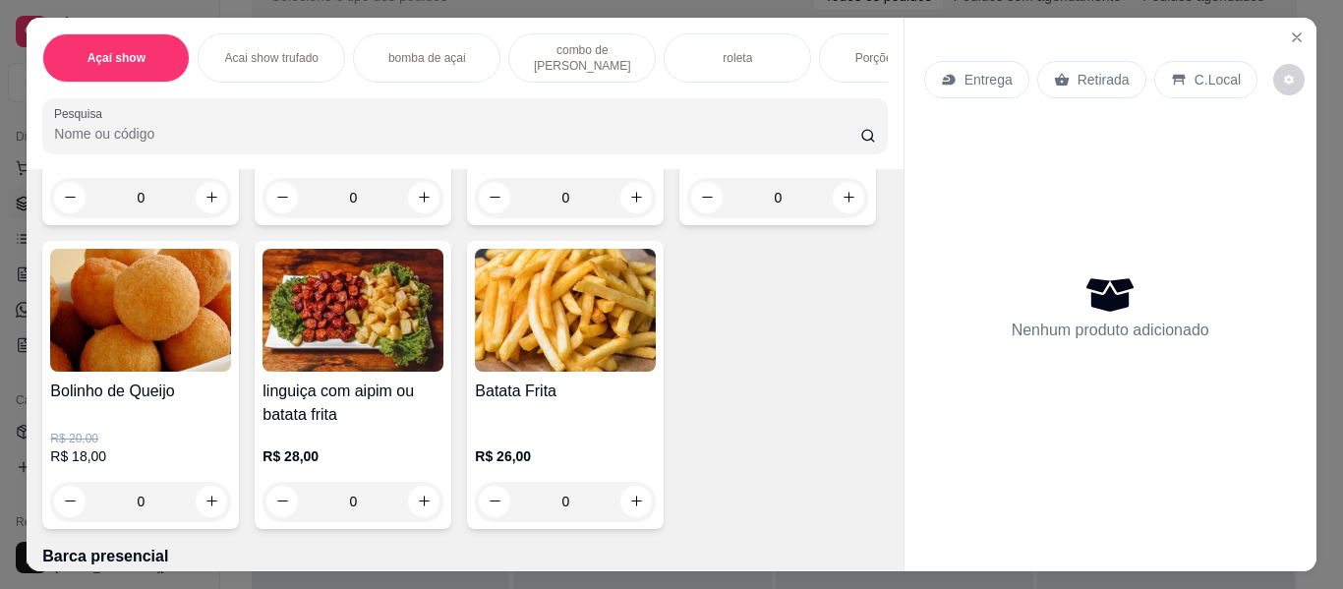
scroll to position [2477, 0]
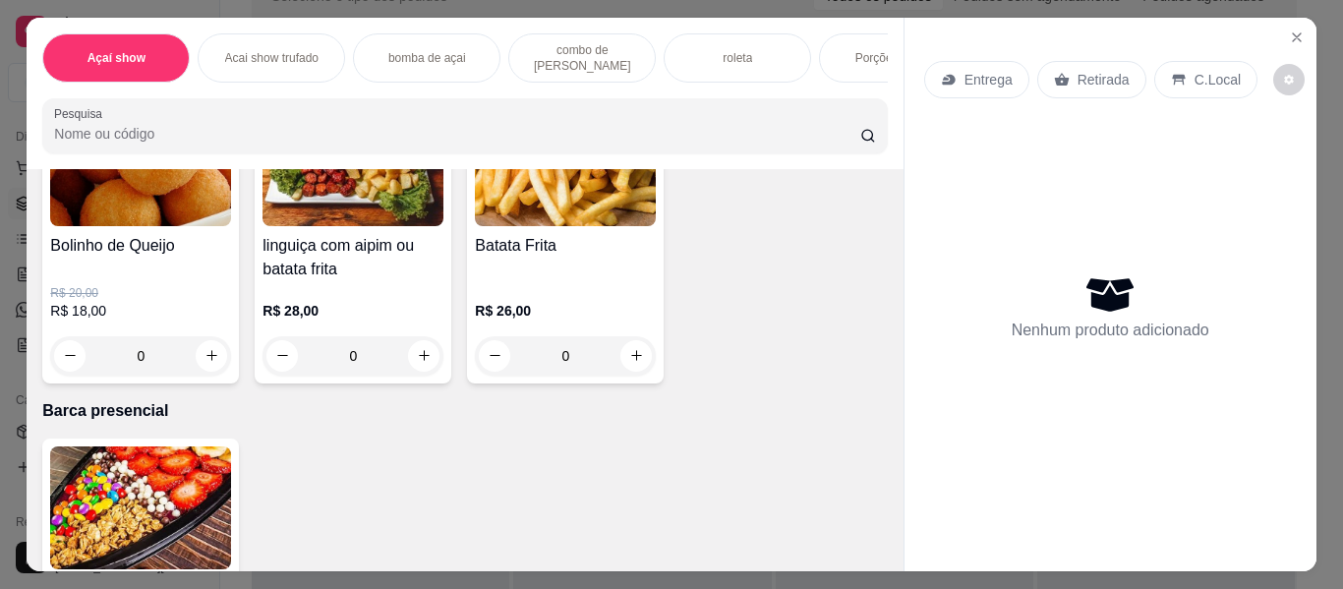
click at [879, 555] on div "Item avulso Açaí show 111 - açaí show 330ML copo R$ 13,00 0 Açaí show de 400 ml…" at bounding box center [465, 370] width 876 height 402
click at [873, 549] on div "Item avulso Açaí show 111 - açaí show 330ML copo R$ 13,00 0 Açaí show de 400 ml…" at bounding box center [465, 370] width 876 height 402
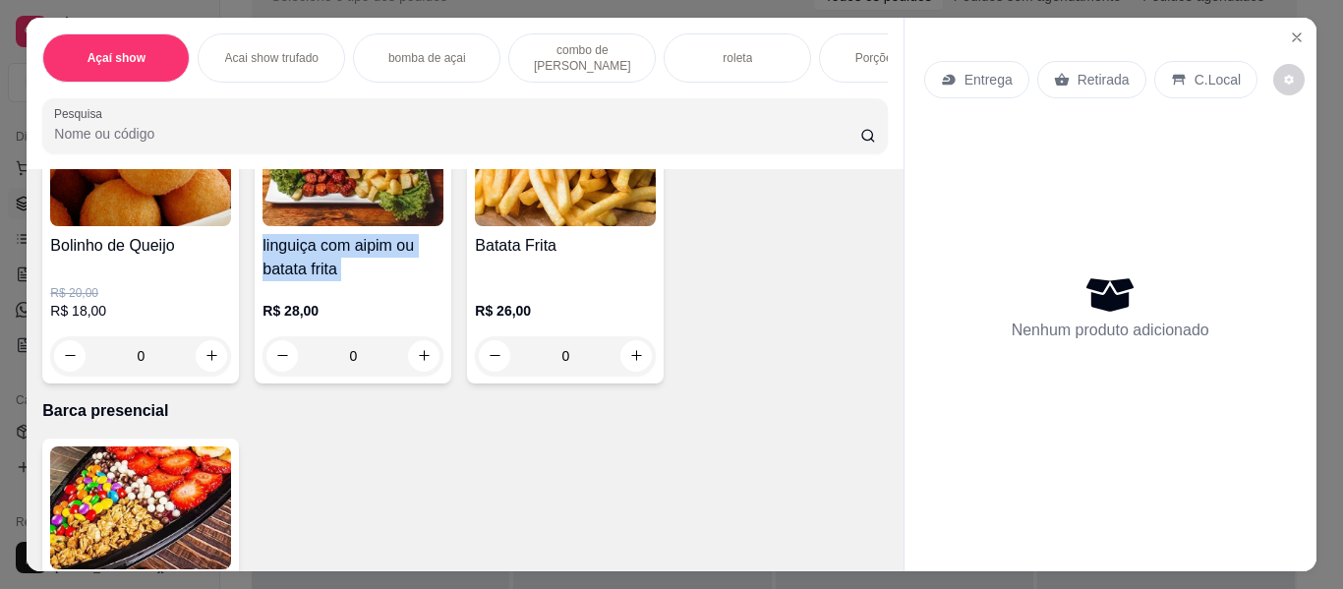
scroll to position [2487, 0]
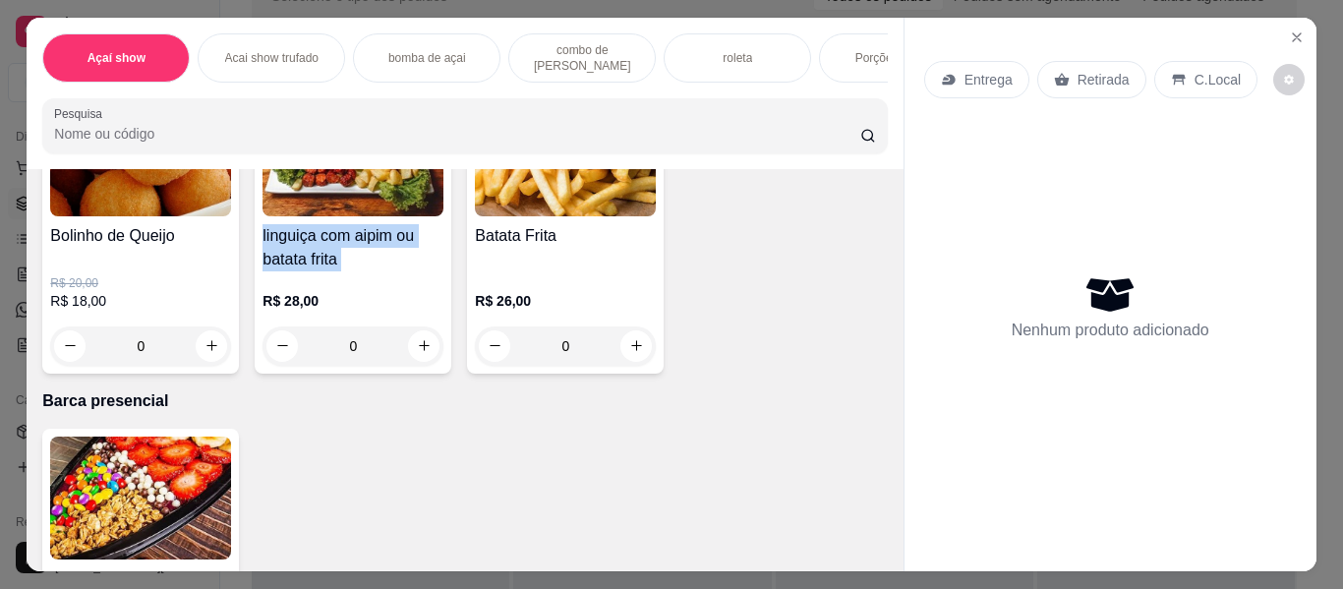
click at [873, 549] on div "Item avulso Açaí show 111 - açaí show 330ML copo R$ 13,00 0 Açaí show de 400 ml…" at bounding box center [465, 370] width 876 height 402
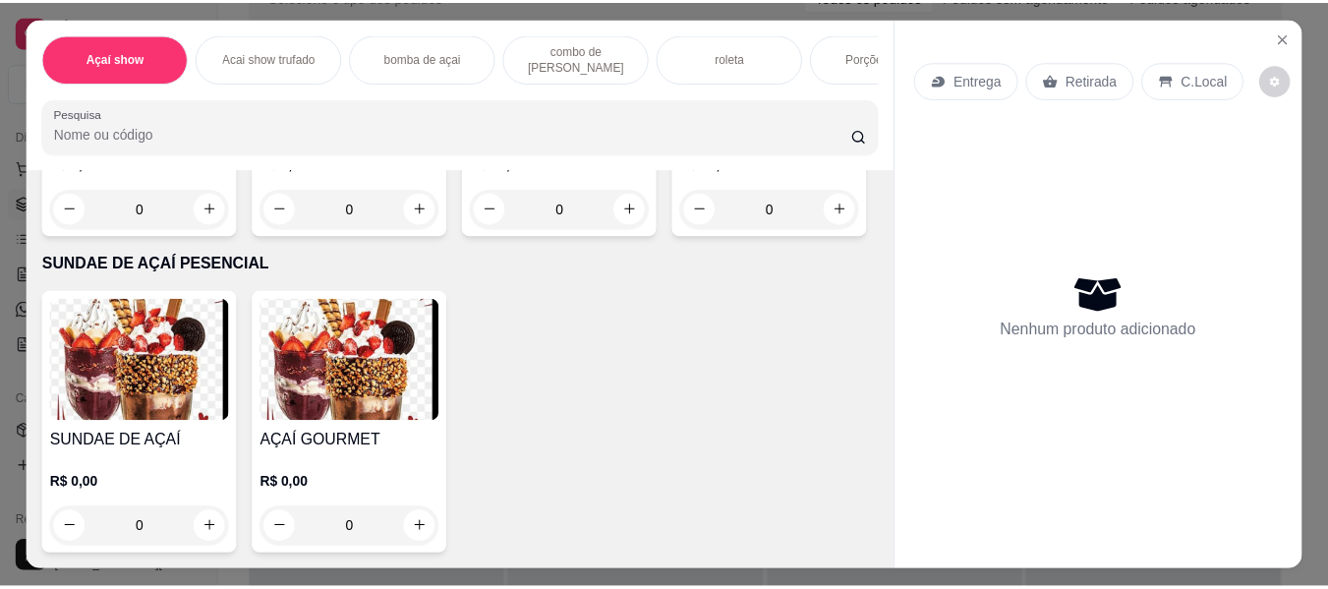
scroll to position [3431, 0]
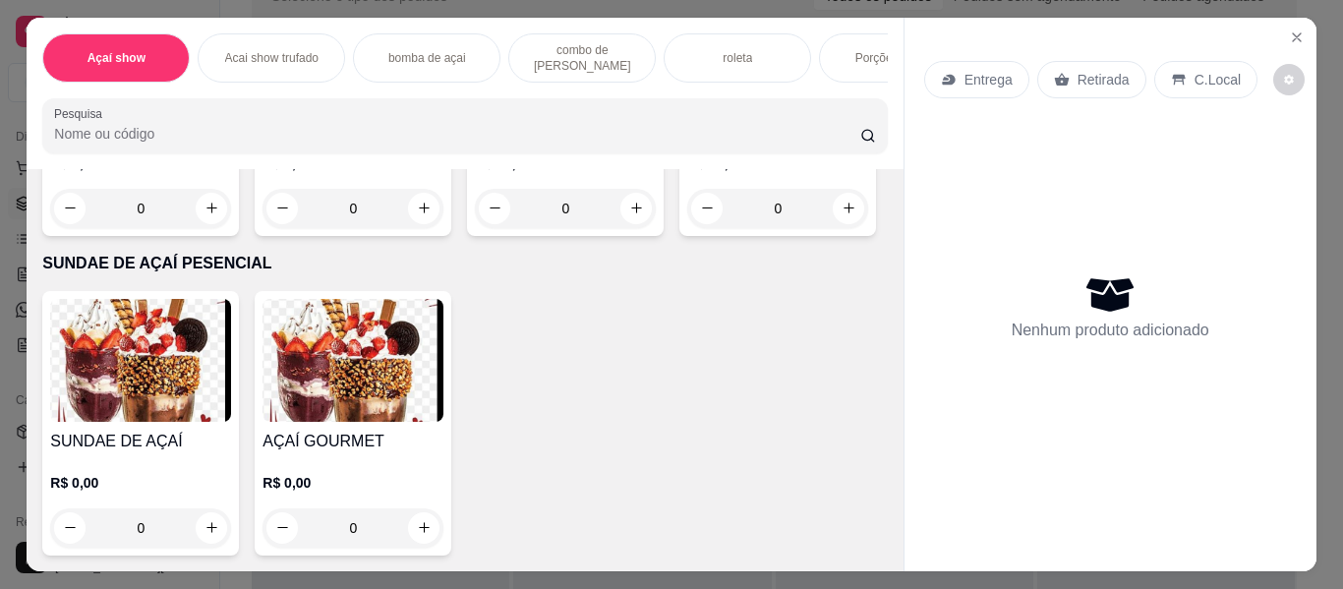
click at [388, 102] on img at bounding box center [352, 40] width 181 height 123
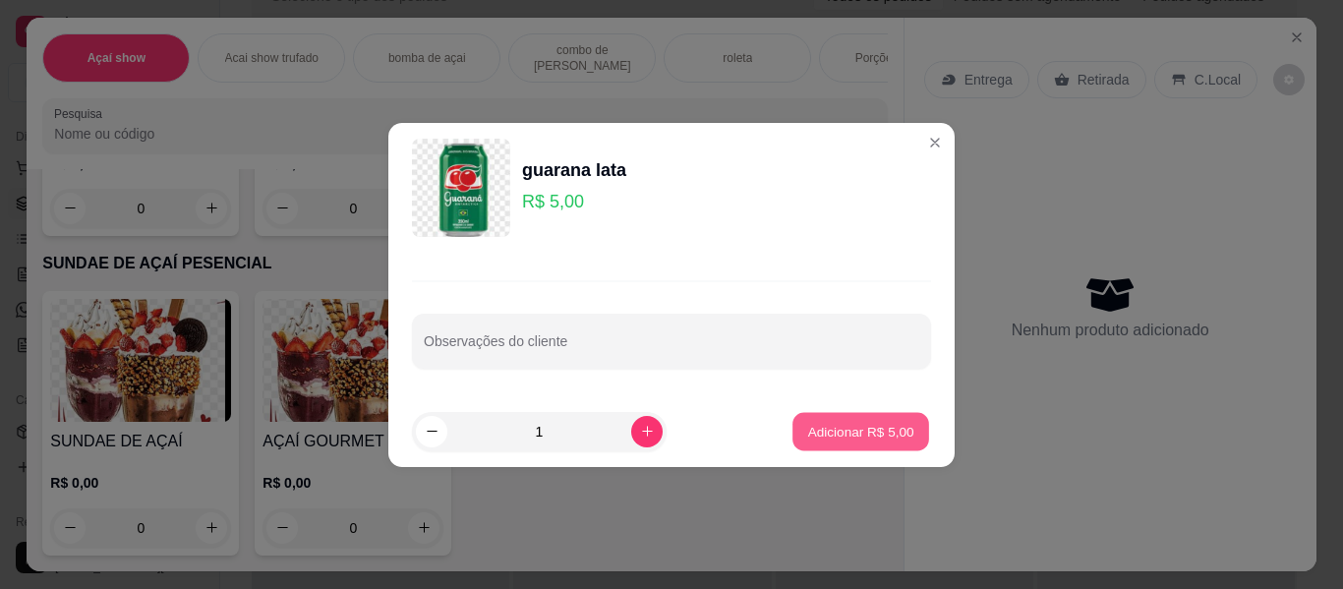
click at [807, 428] on p "Adicionar R$ 5,00" at bounding box center [860, 431] width 106 height 19
type input "1"
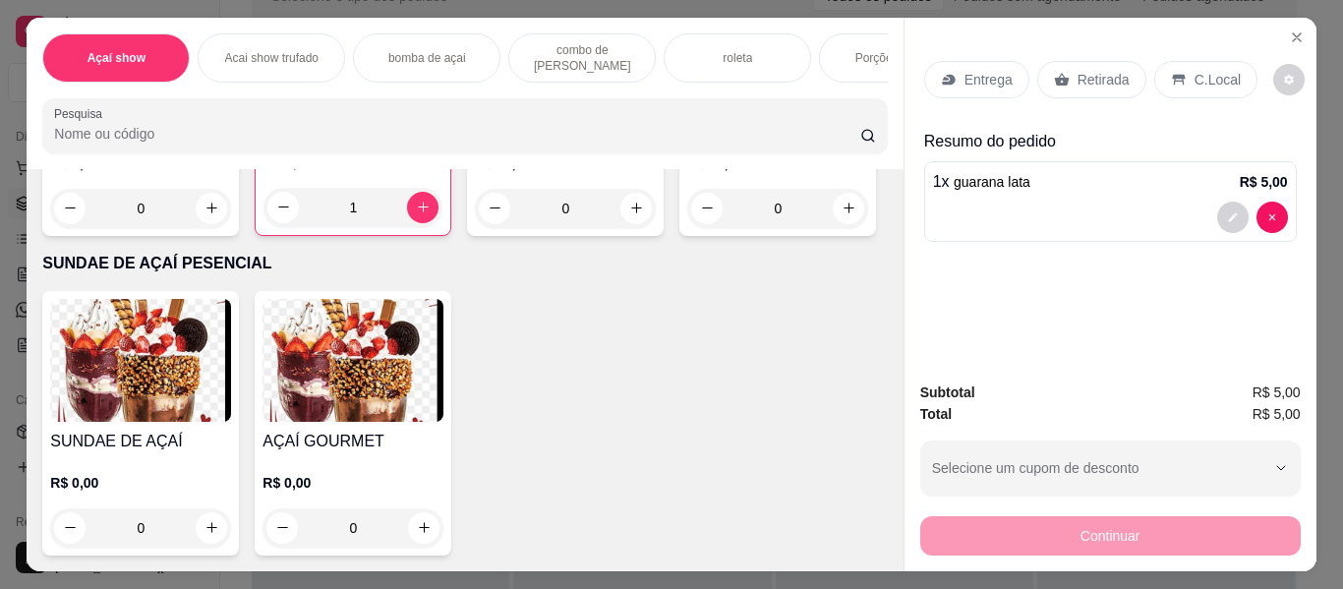
click at [1194, 72] on p "C.Local" at bounding box center [1217, 80] width 46 height 20
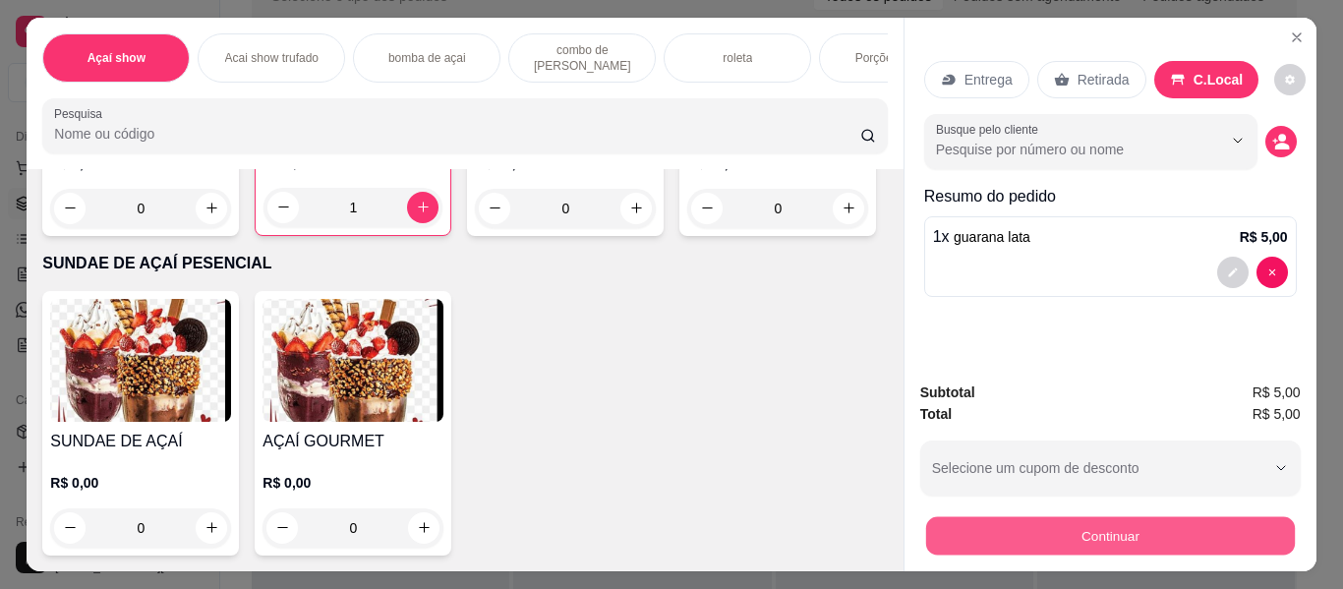
click at [1081, 540] on button "Continuar" at bounding box center [1109, 536] width 369 height 38
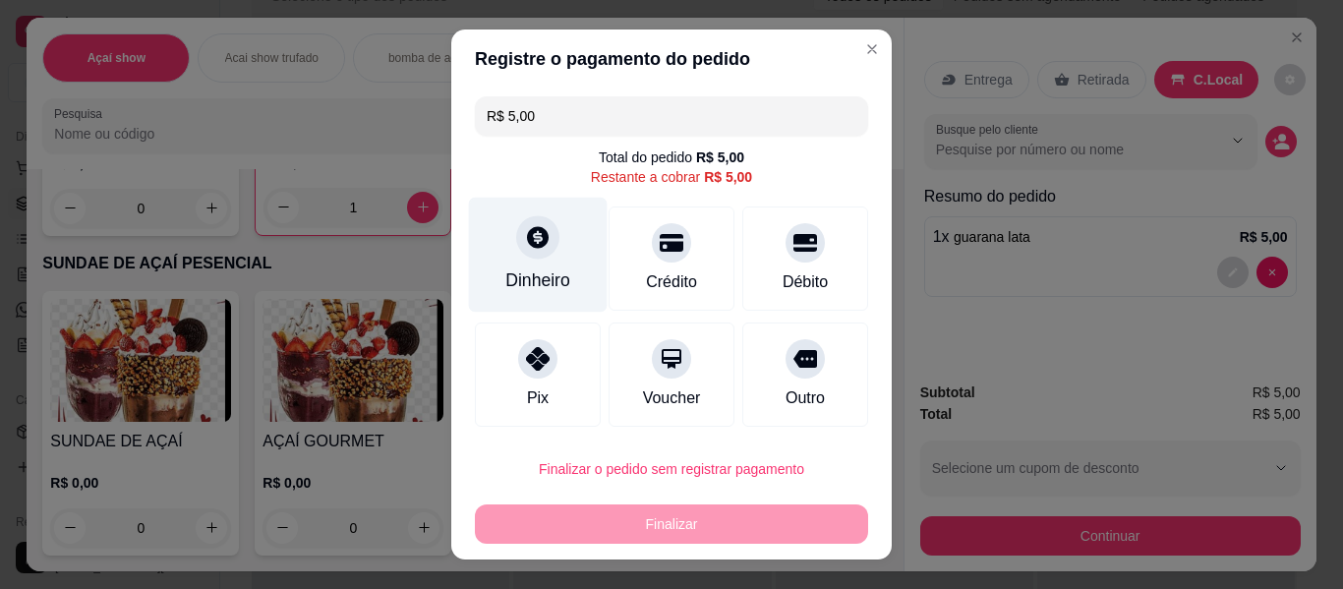
click at [488, 211] on div "Dinheiro" at bounding box center [538, 255] width 139 height 115
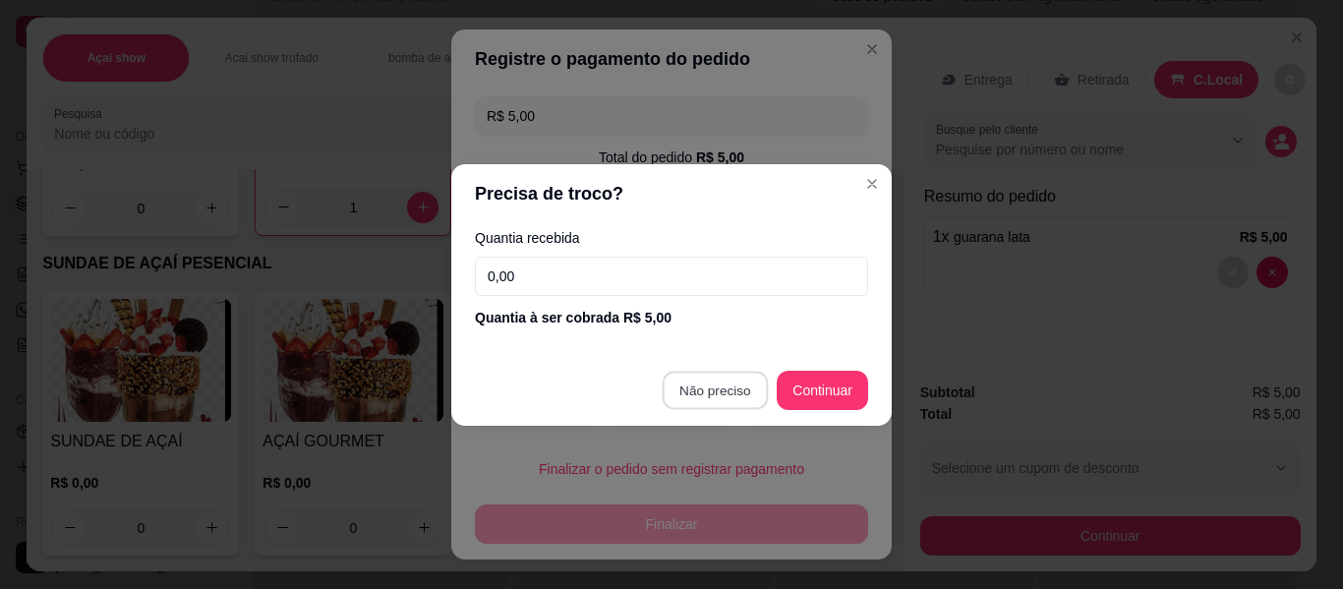
type input "R$ 0,00"
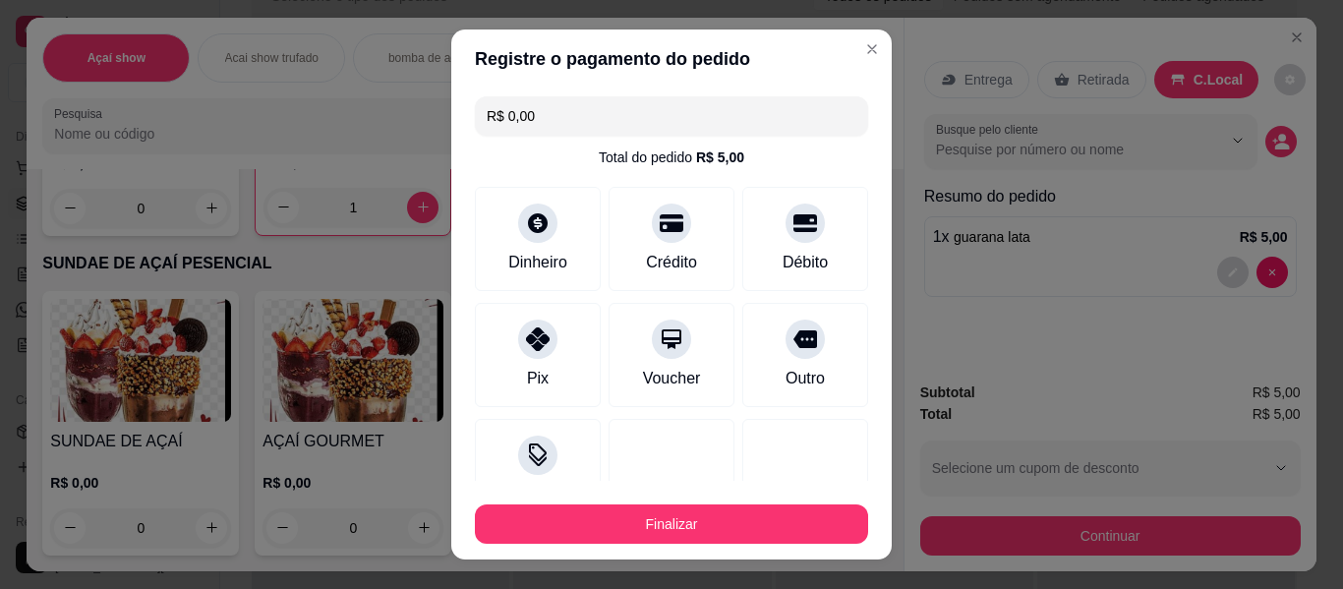
click at [710, 547] on footer "Finalizar" at bounding box center [671, 520] width 440 height 79
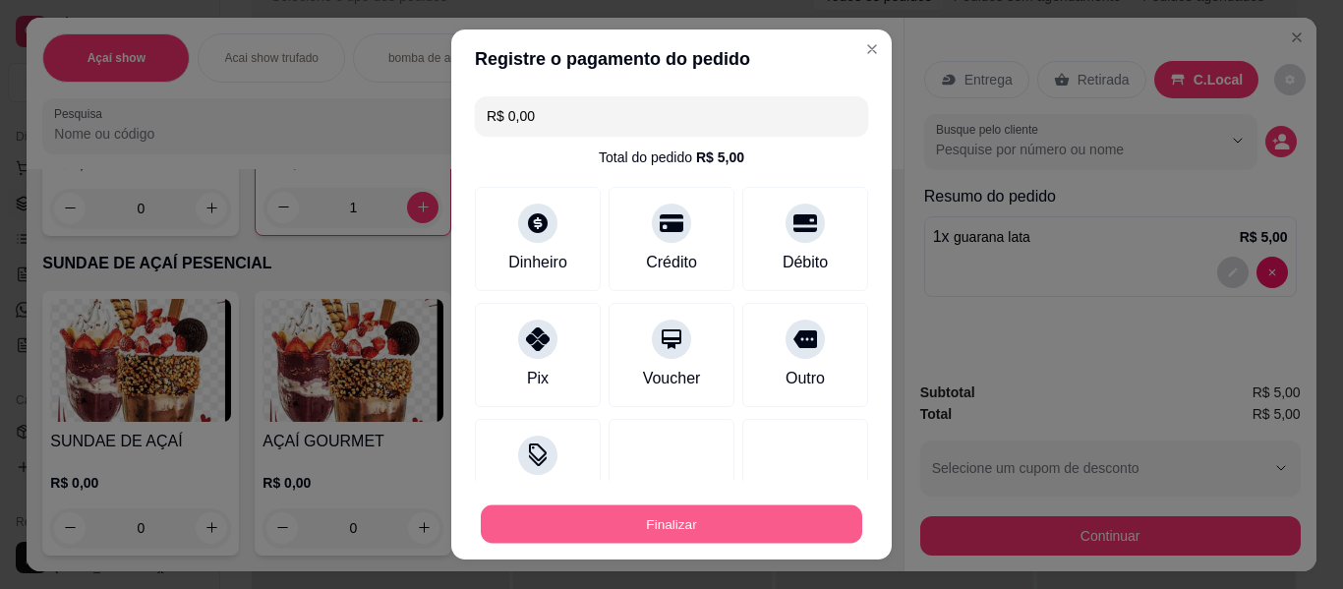
click at [696, 537] on button "Finalizar" at bounding box center [671, 524] width 381 height 38
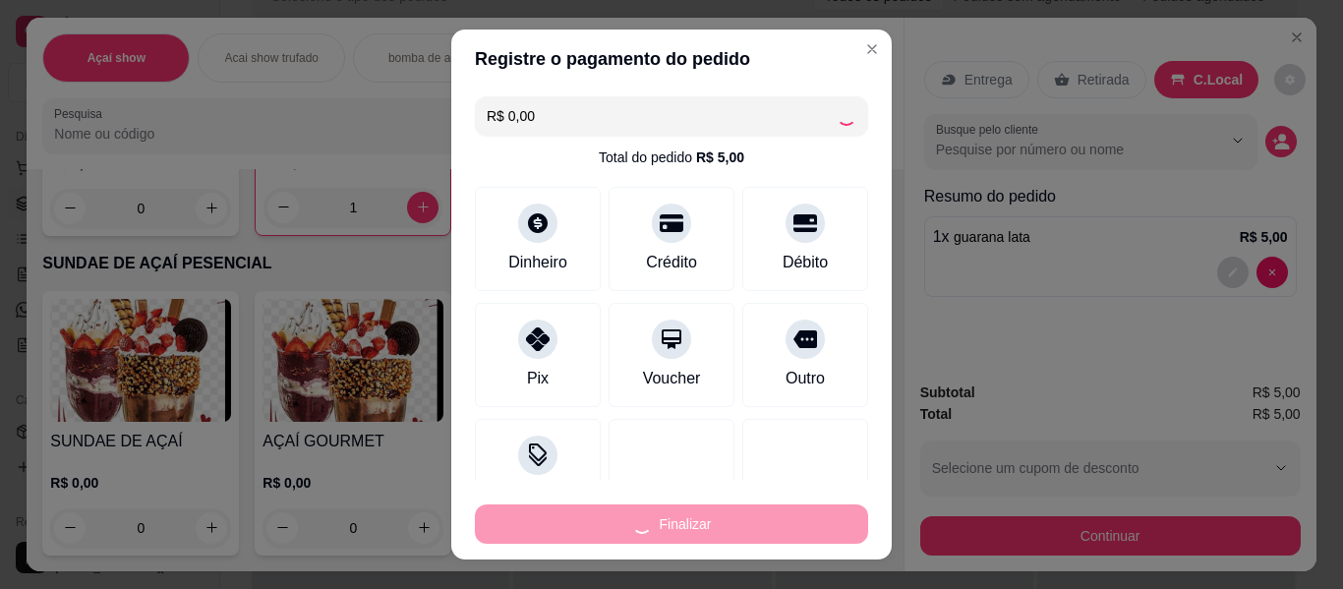
type input "0"
type input "-R$ 5,00"
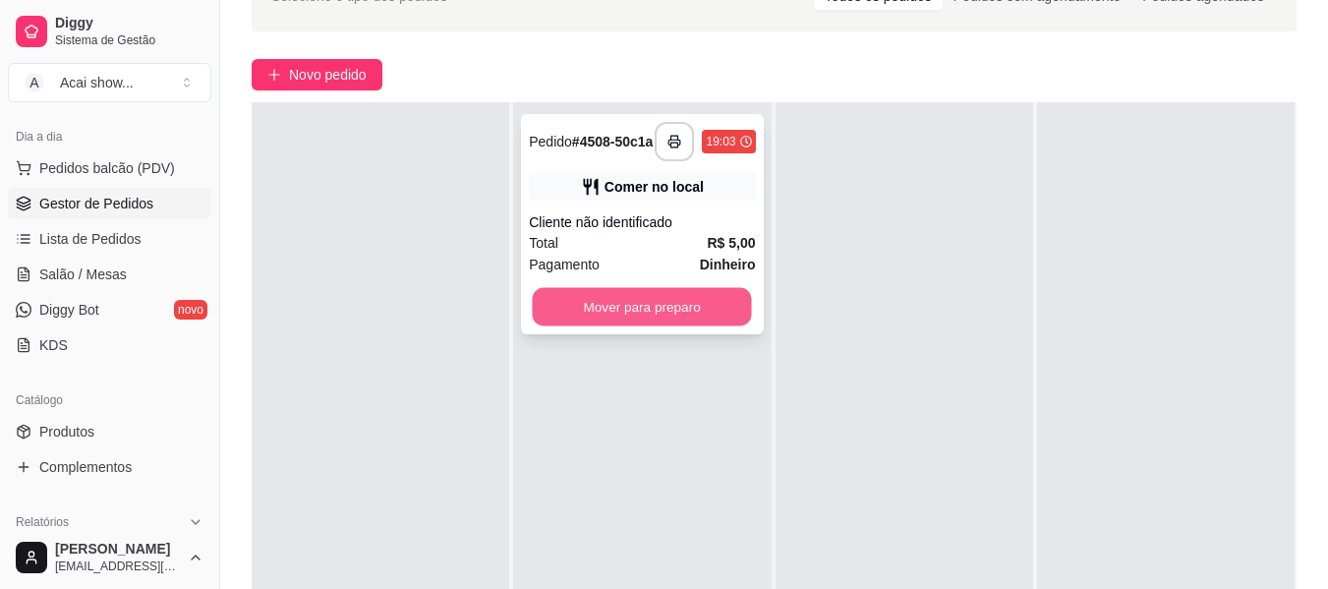
click at [671, 317] on button "Mover para preparo" at bounding box center [642, 307] width 219 height 38
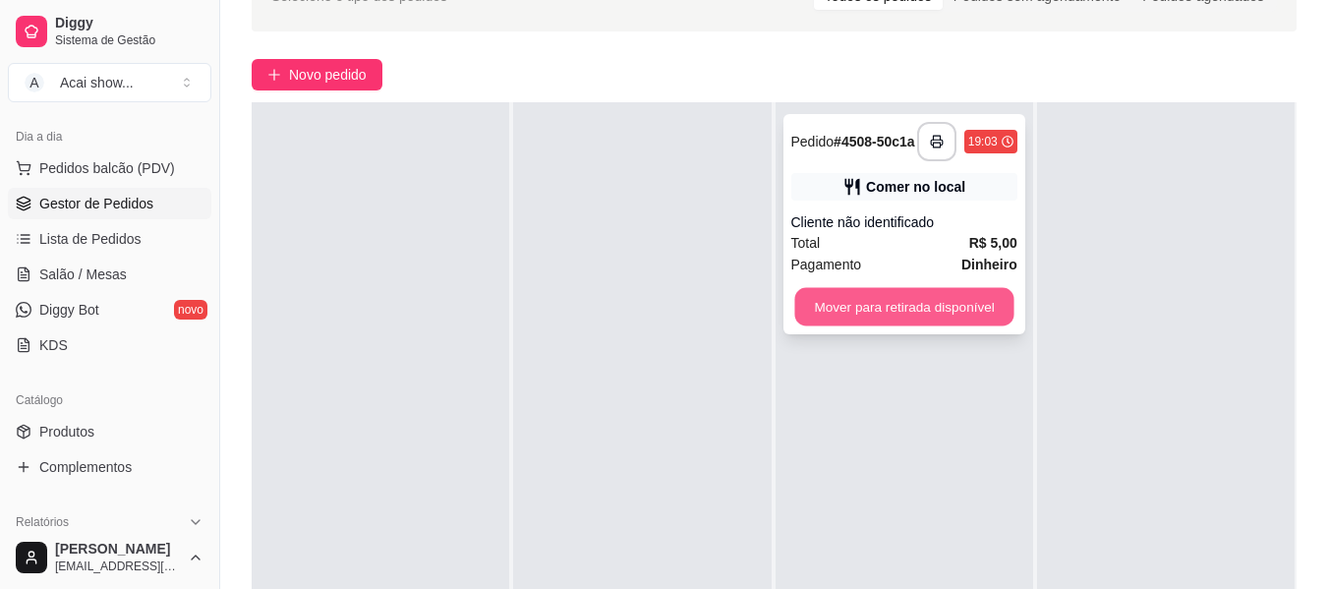
click at [867, 300] on button "Mover para retirada disponível" at bounding box center [903, 307] width 219 height 38
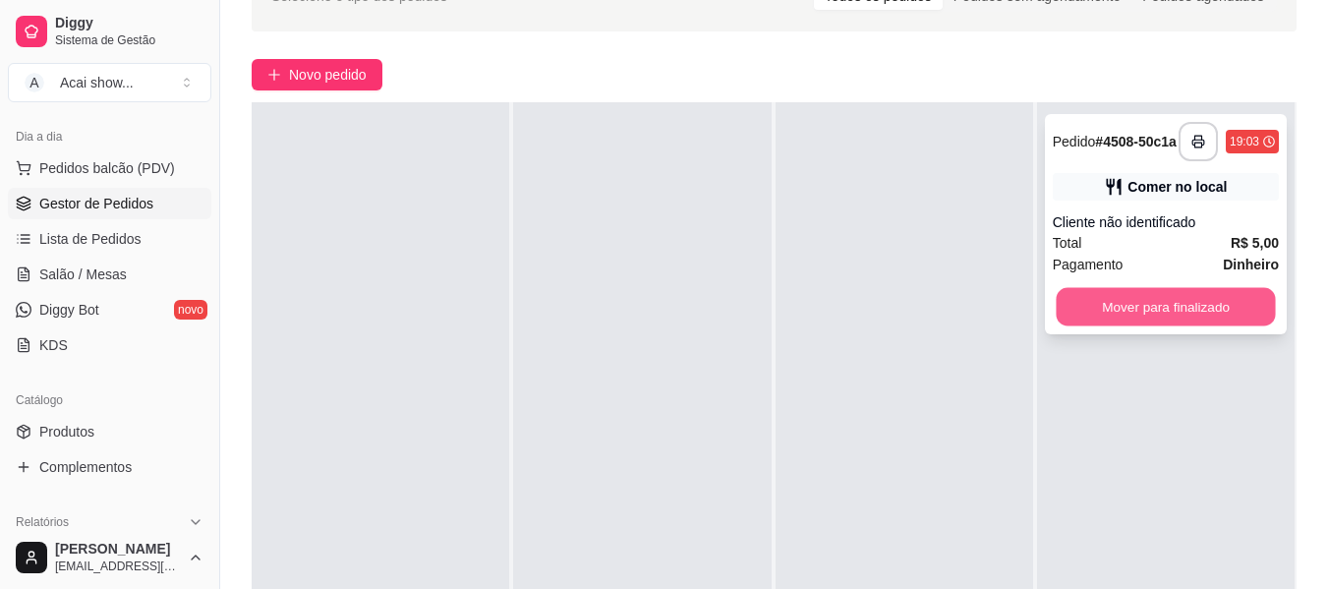
click at [1090, 317] on button "Mover para finalizado" at bounding box center [1165, 307] width 219 height 38
